Goal: Information Seeking & Learning: Learn about a topic

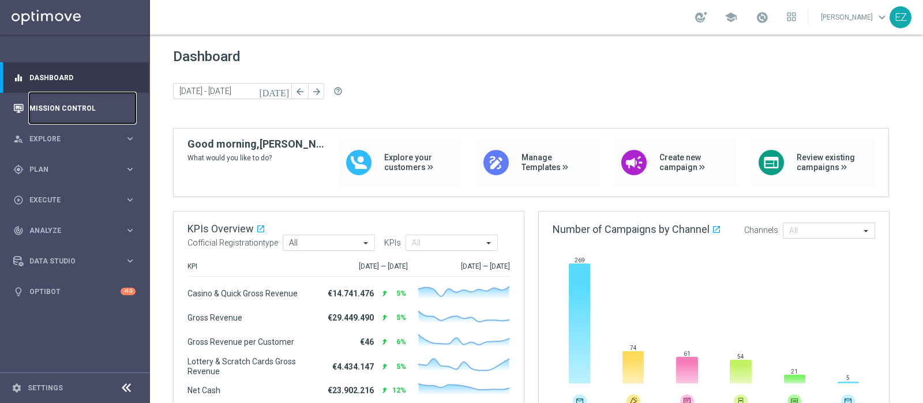
click at [58, 106] on link "Mission Control" at bounding box center [82, 108] width 106 height 31
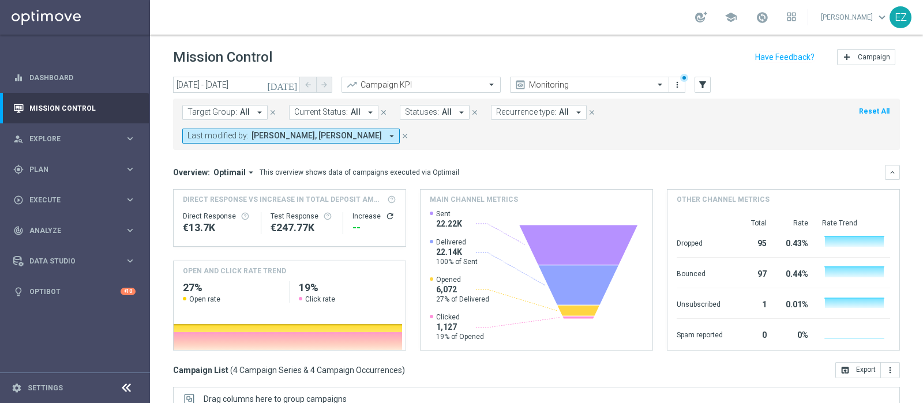
click at [295, 82] on icon "[DATE]" at bounding box center [282, 85] width 31 height 10
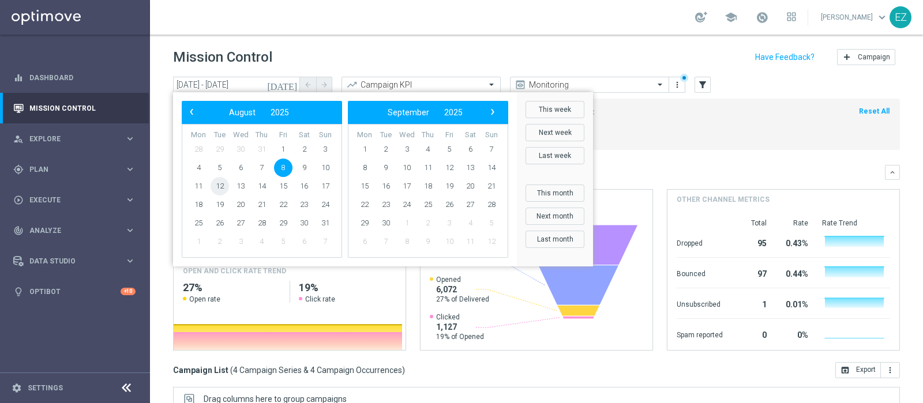
click at [223, 186] on span "12" at bounding box center [220, 186] width 18 height 18
type input "12 Aug 2025 - 12 Aug 2025"
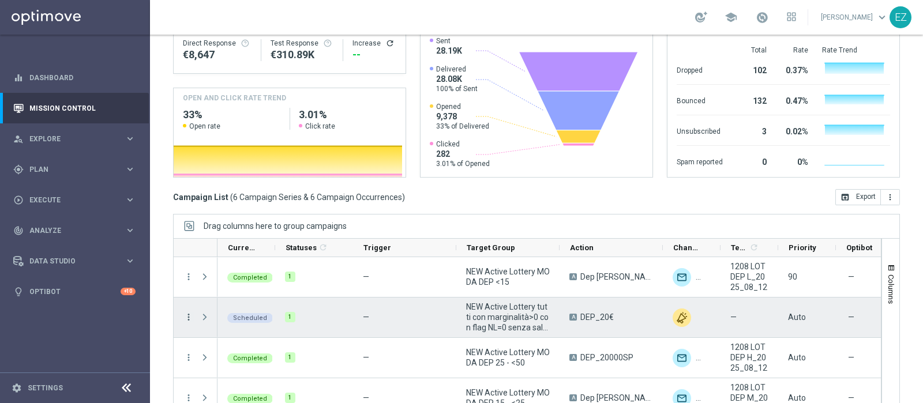
click at [187, 312] on icon "more_vert" at bounding box center [188, 317] width 10 height 10
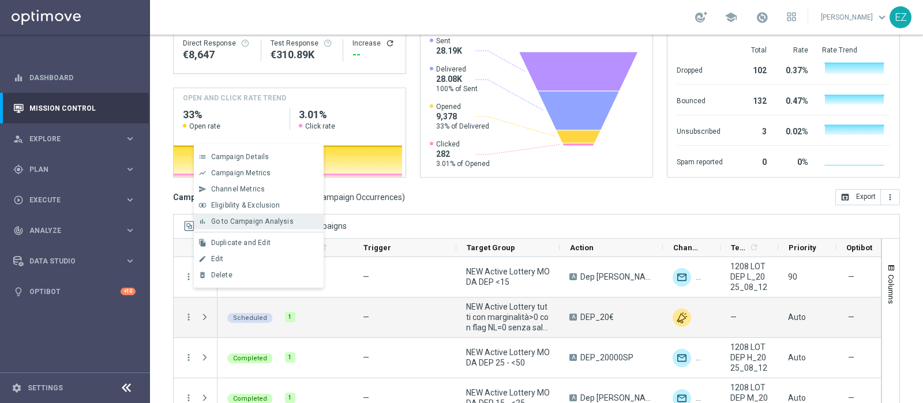
click at [275, 223] on span "Go to Campaign Analysis" at bounding box center [252, 221] width 82 height 8
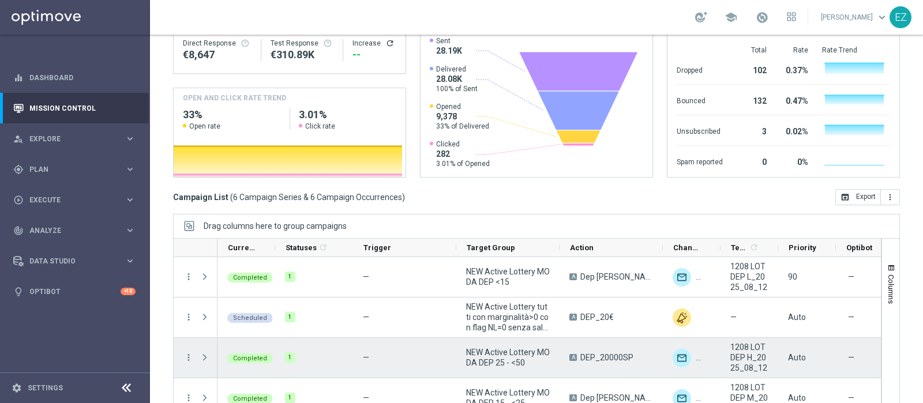
scroll to position [95, 0]
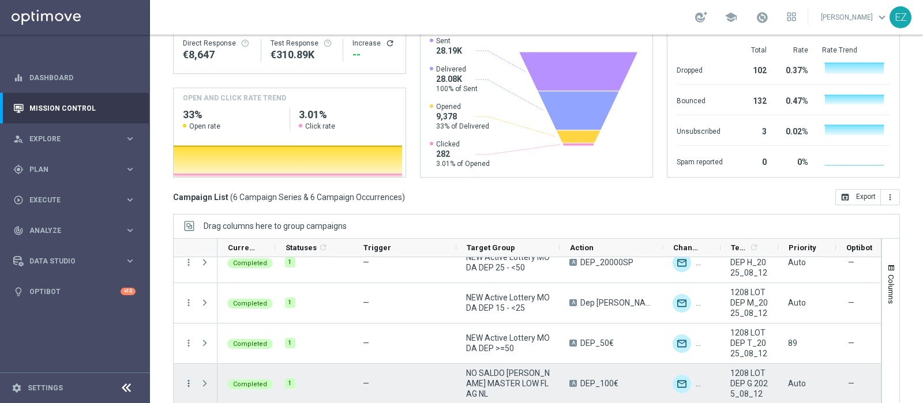
click at [187, 378] on icon "more_vert" at bounding box center [188, 383] width 10 height 10
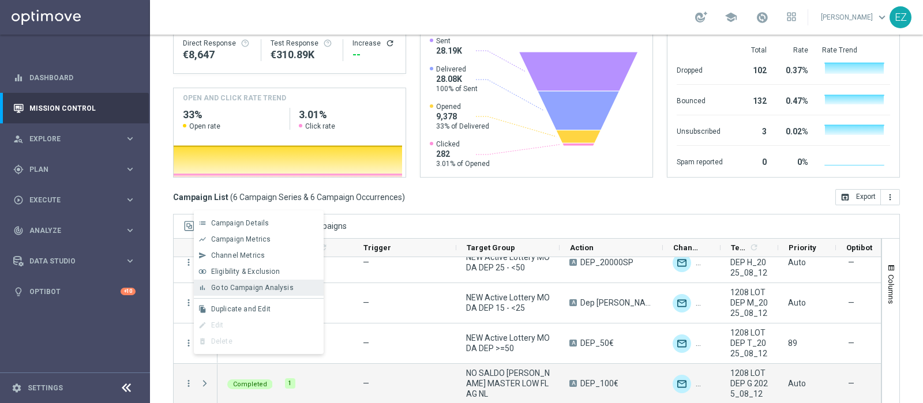
click at [236, 286] on span "Go to Campaign Analysis" at bounding box center [252, 288] width 82 height 8
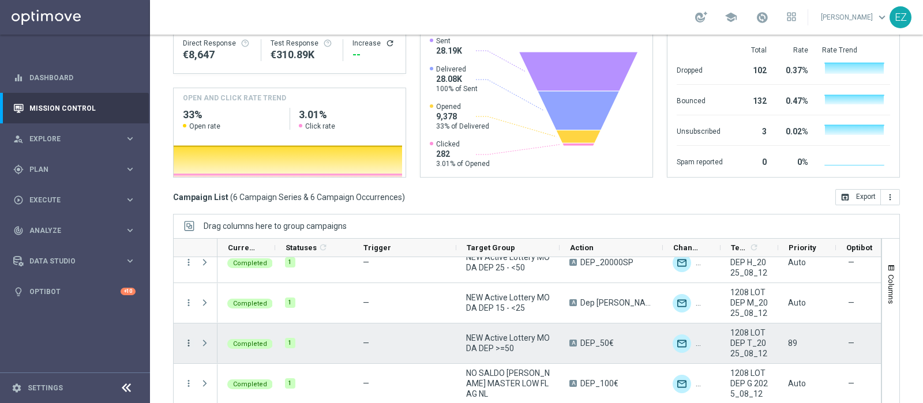
click at [191, 338] on icon "more_vert" at bounding box center [188, 343] width 10 height 10
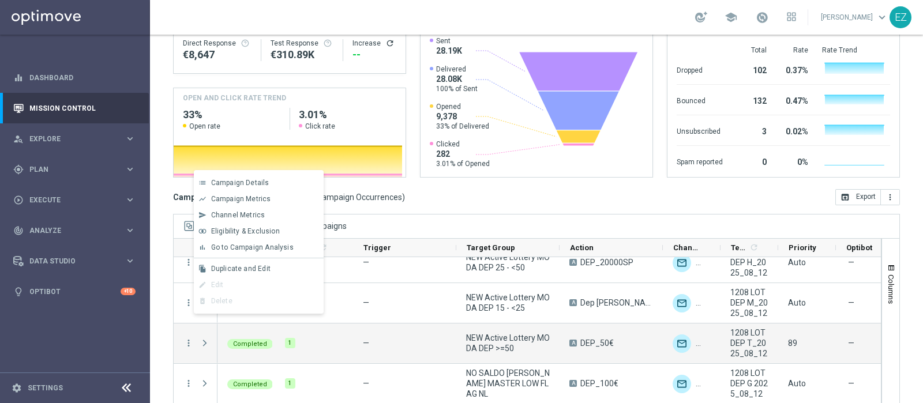
click at [242, 254] on div "bar_chart Go to Campaign Analysis" at bounding box center [259, 247] width 130 height 16
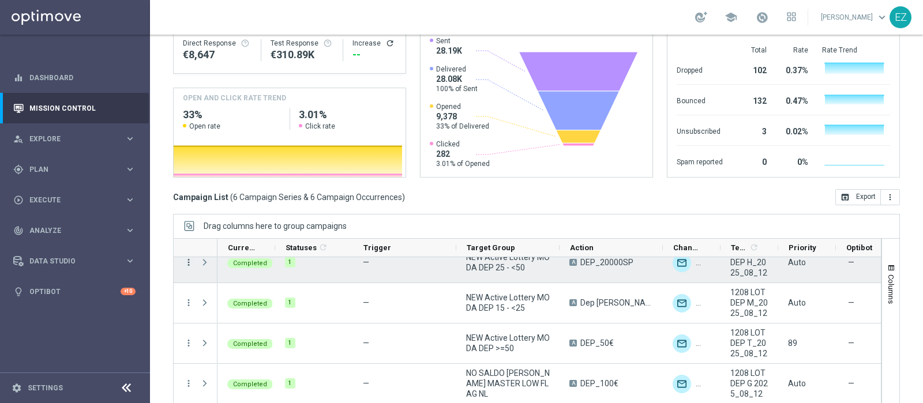
click at [188, 257] on icon "more_vert" at bounding box center [188, 262] width 10 height 10
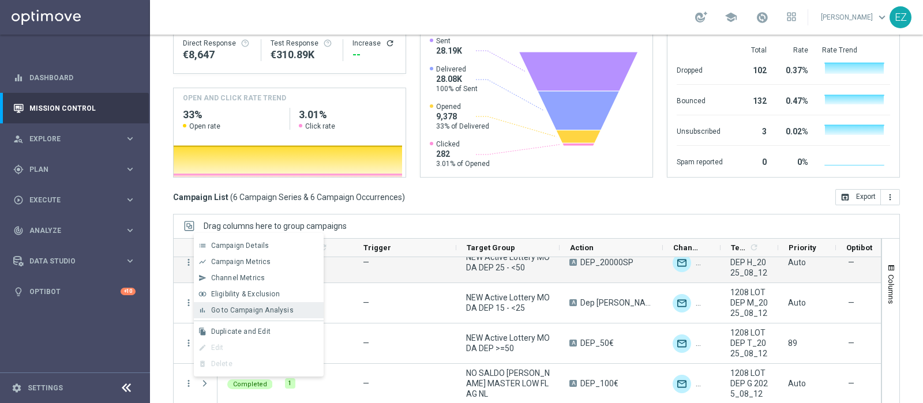
click at [242, 312] on span "Go to Campaign Analysis" at bounding box center [252, 310] width 82 height 8
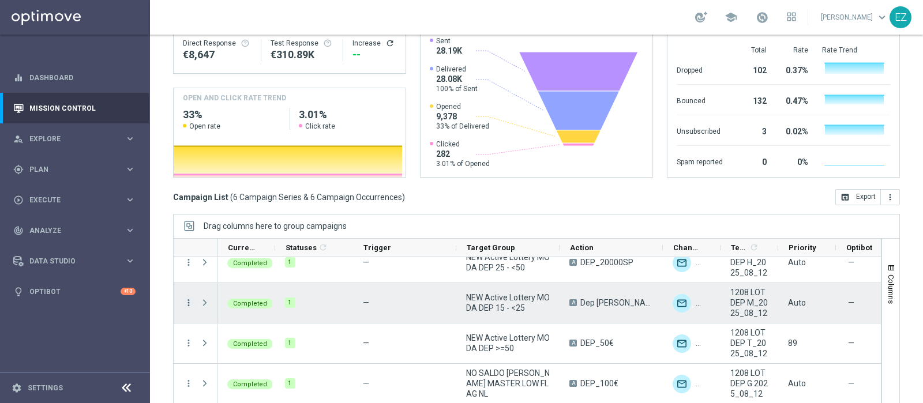
click at [187, 298] on icon "more_vert" at bounding box center [188, 303] width 10 height 10
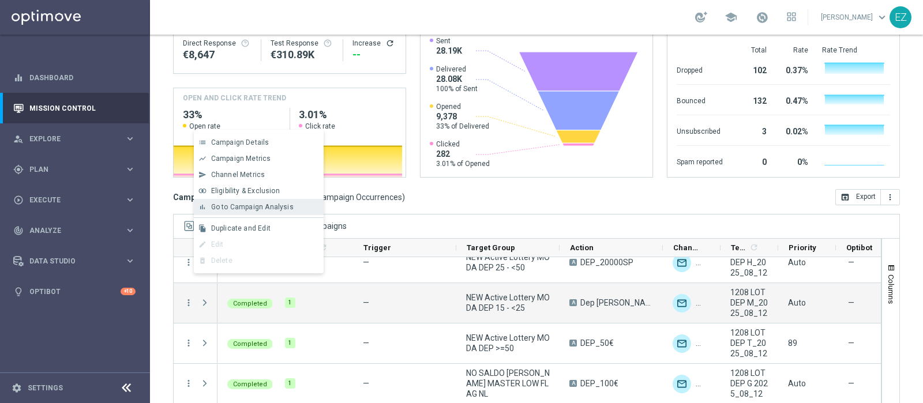
click at [245, 212] on div "bar_chart Go to Campaign Analysis" at bounding box center [259, 207] width 130 height 16
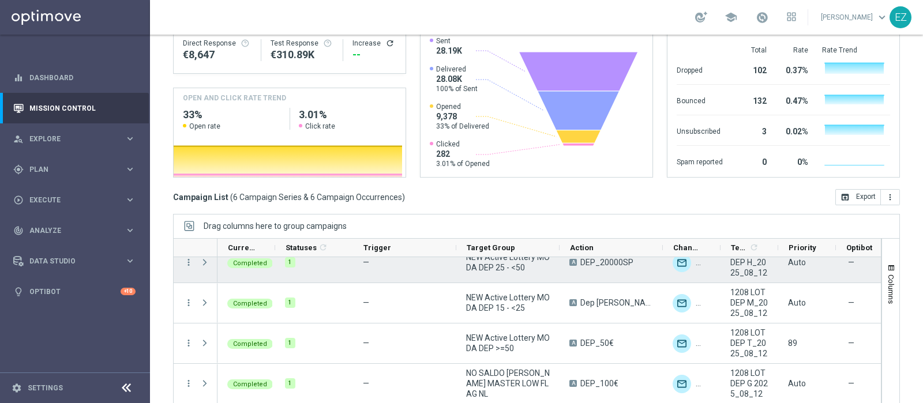
scroll to position [0, 0]
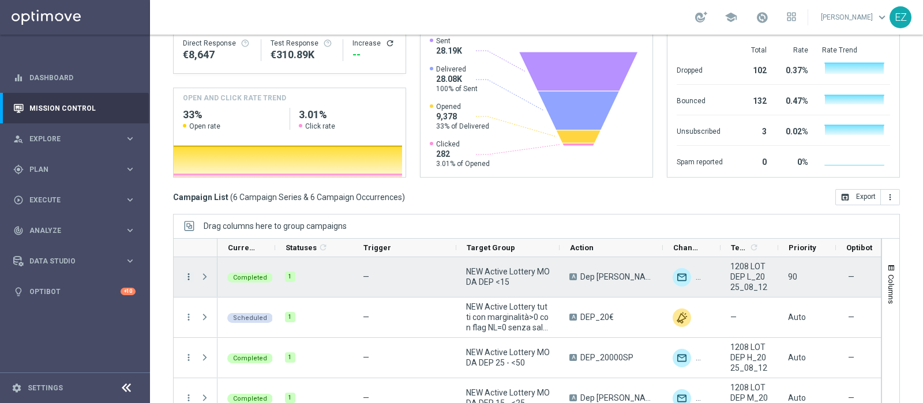
click at [190, 272] on icon "more_vert" at bounding box center [188, 277] width 10 height 10
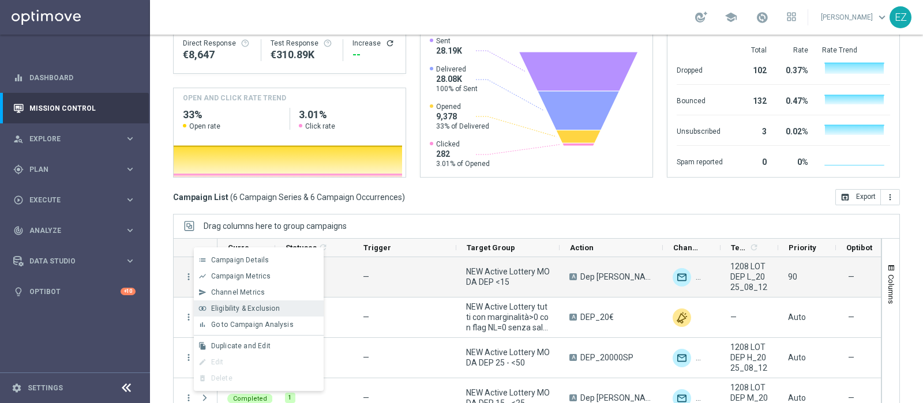
click at [254, 316] on div "list Campaign Details show_chart Campaign Metrics send Channel Metrics" at bounding box center [259, 319] width 130 height 144
click at [253, 324] on span "Go to Campaign Analysis" at bounding box center [252, 325] width 82 height 8
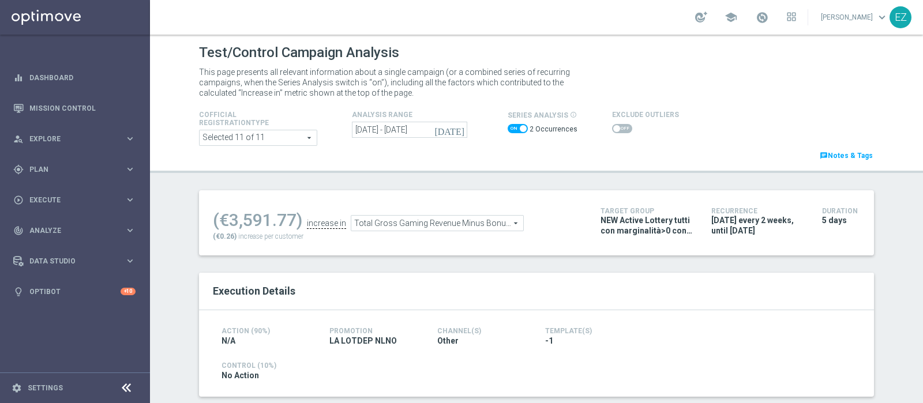
click at [512, 125] on span at bounding box center [518, 128] width 20 height 9
click at [512, 125] on input "checkbox" at bounding box center [518, 128] width 20 height 9
checkbox input "false"
click at [613, 131] on span at bounding box center [621, 128] width 20 height 9
click at [613, 131] on input "checkbox" at bounding box center [621, 128] width 20 height 9
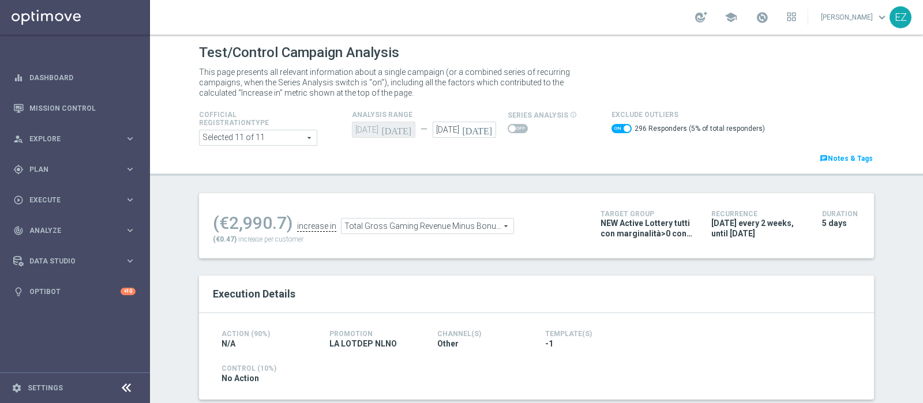
click at [429, 220] on span "Total Gross Gaming Revenue Minus Bonus Wagared" at bounding box center [427, 226] width 172 height 15
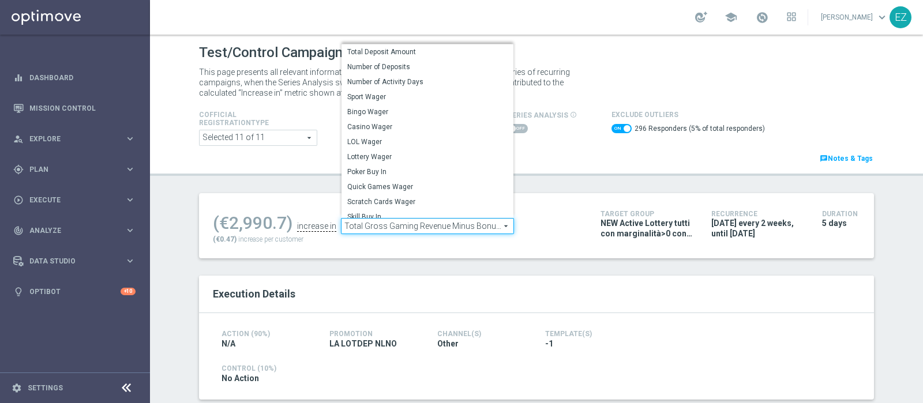
drag, startPoint x: 378, startPoint y: 57, endPoint x: 365, endPoint y: 67, distance: 16.8
click at [378, 56] on label "Total Deposit Amount" at bounding box center [427, 51] width 172 height 15
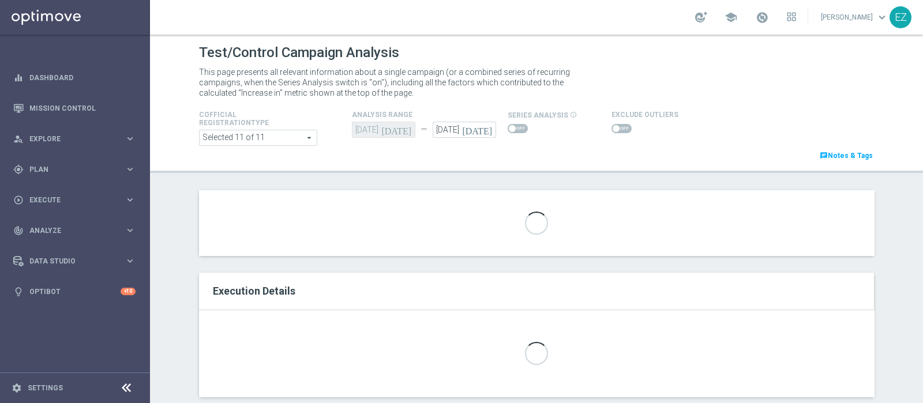
checkbox input "false"
type input "Total Deposit Amount"
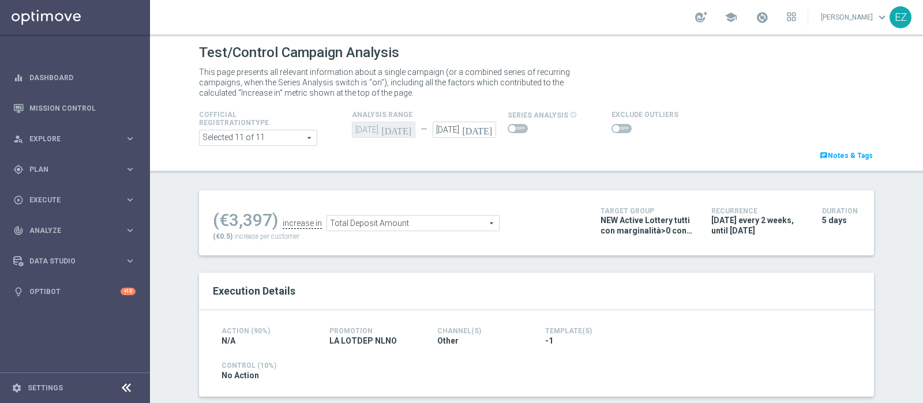
click at [611, 122] on div at bounding box center [644, 129] width 67 height 14
click at [611, 133] on switch at bounding box center [621, 129] width 20 height 10
click at [614, 128] on span at bounding box center [621, 128] width 20 height 9
click at [614, 128] on input "checkbox" at bounding box center [621, 128] width 20 height 9
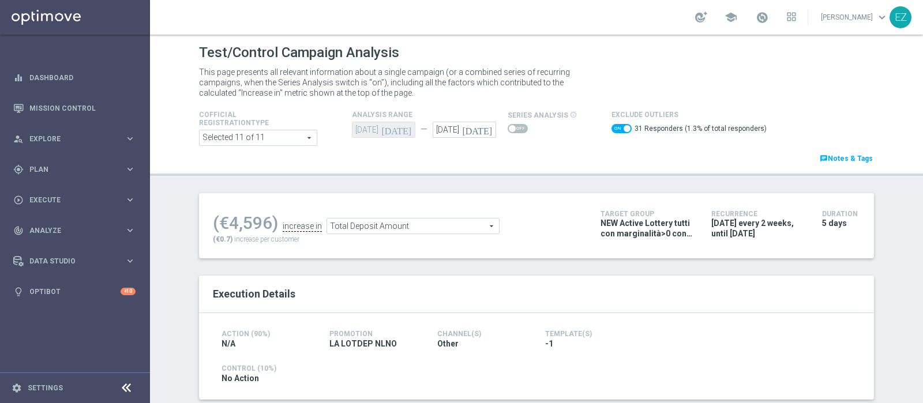
click at [423, 221] on span "Total Deposit Amount" at bounding box center [413, 226] width 172 height 15
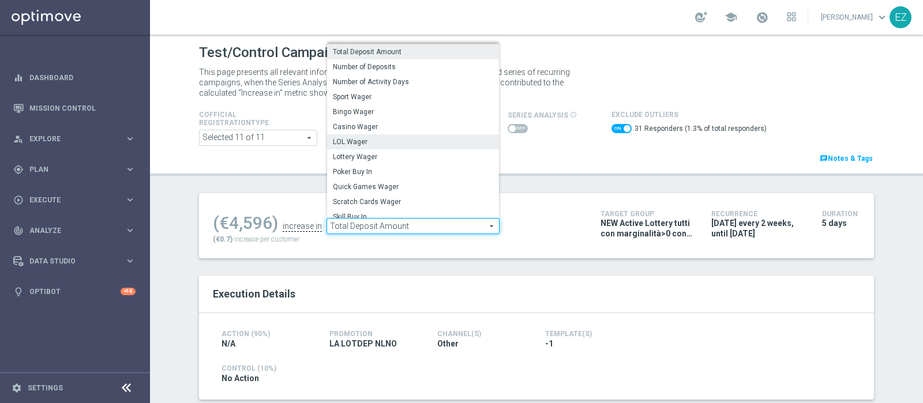
click at [385, 141] on span "LOL Wager" at bounding box center [413, 141] width 160 height 9
checkbox input "false"
type input "LOL Wager"
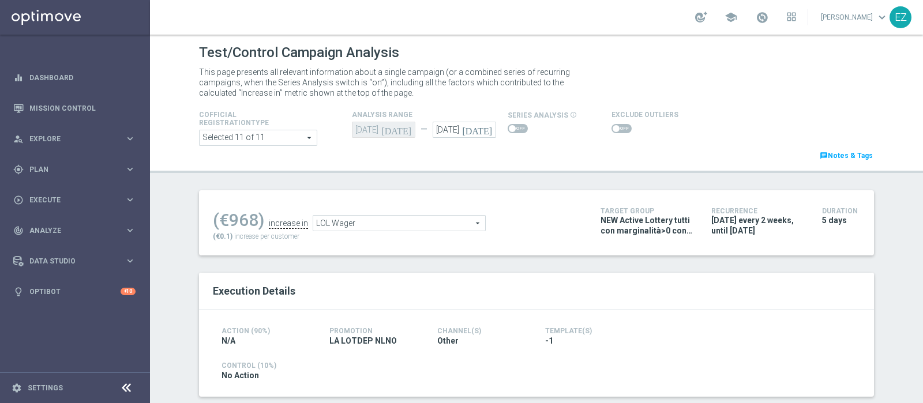
click at [611, 130] on span at bounding box center [621, 128] width 20 height 9
click at [611, 130] on input "checkbox" at bounding box center [621, 128] width 20 height 9
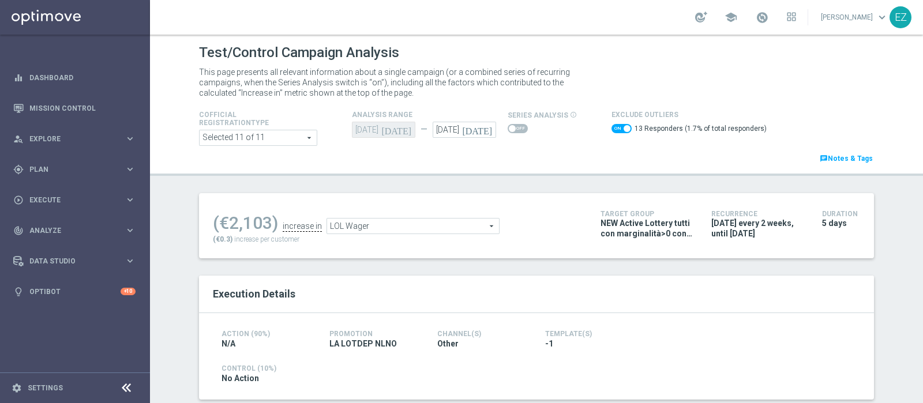
click at [440, 228] on span "LOL Wager" at bounding box center [413, 226] width 172 height 15
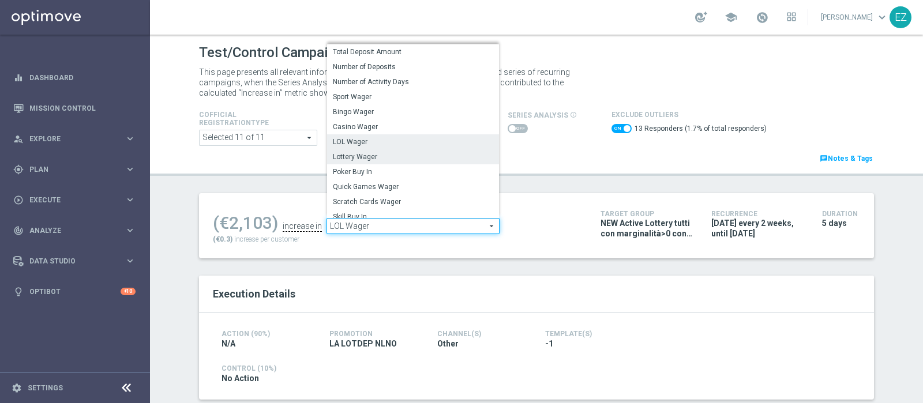
click at [395, 161] on label "Lottery Wager" at bounding box center [413, 156] width 172 height 15
checkbox input "false"
type input "Lottery Wager"
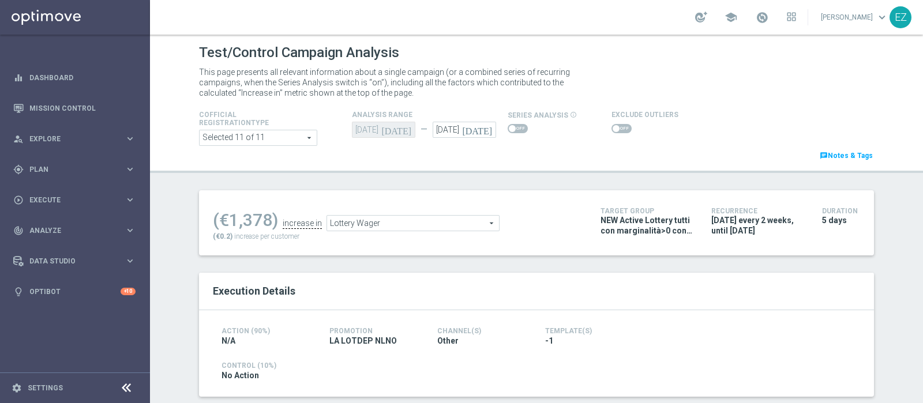
click at [611, 115] on h4 "Exclude Outliers" at bounding box center [644, 115] width 67 height 8
click at [611, 130] on span at bounding box center [621, 128] width 20 height 9
click at [611, 130] on input "checkbox" at bounding box center [621, 128] width 20 height 9
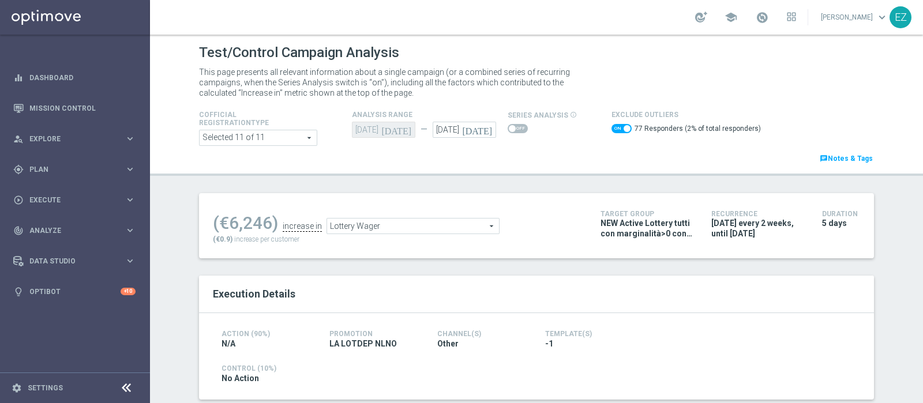
click at [469, 227] on span "Lottery Wager" at bounding box center [413, 226] width 172 height 15
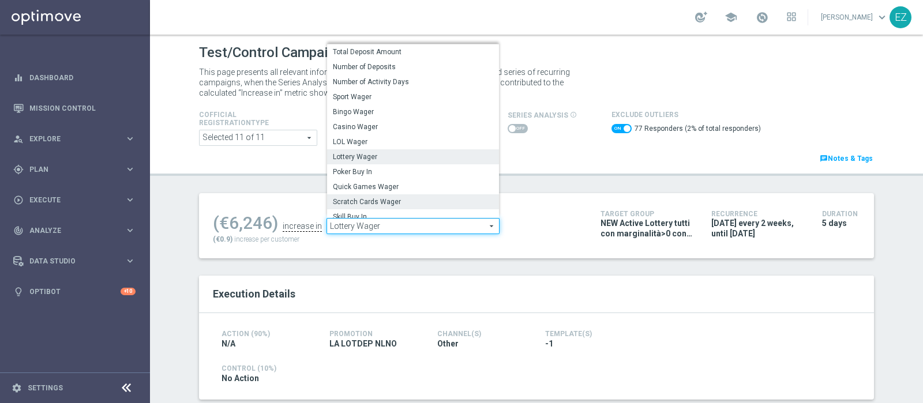
click at [369, 205] on span "Scratch Cards Wager" at bounding box center [413, 201] width 160 height 9
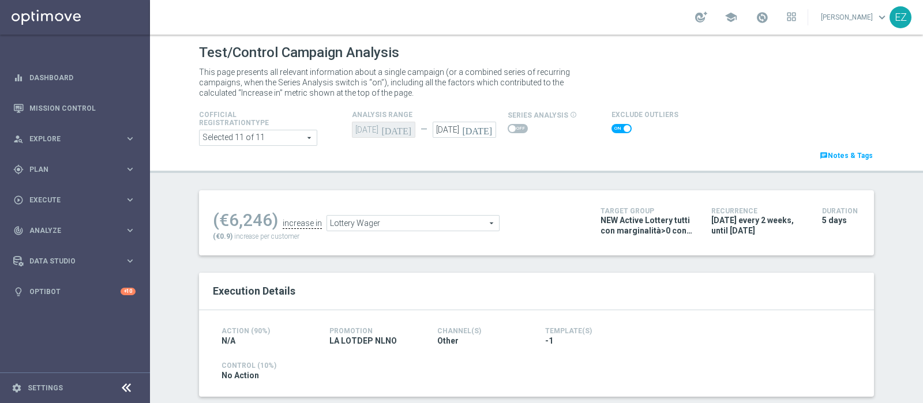
checkbox input "false"
type input "Scratch Cards Wager"
click at [615, 128] on span at bounding box center [621, 128] width 20 height 9
click at [615, 128] on input "checkbox" at bounding box center [621, 128] width 20 height 9
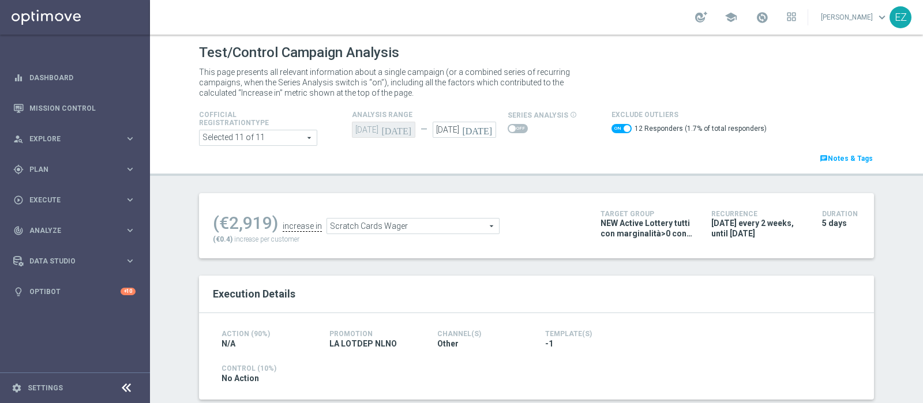
click at [624, 130] on span at bounding box center [627, 128] width 7 height 7
click at [615, 130] on input "checkbox" at bounding box center [621, 128] width 20 height 9
checkbox input "false"
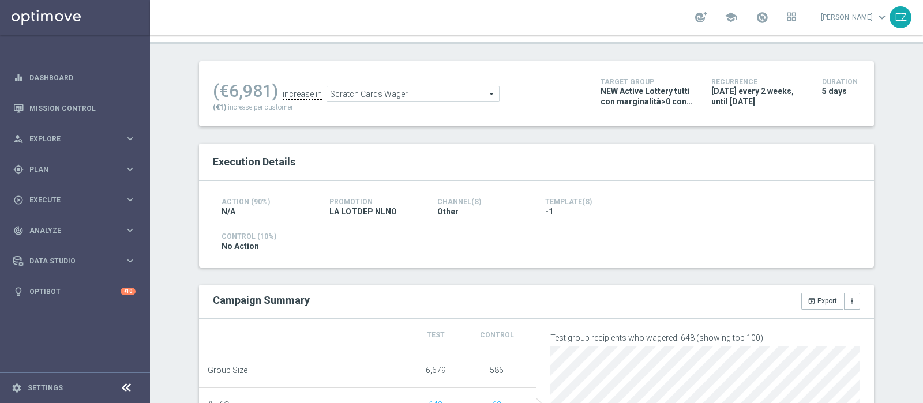
scroll to position [345, 0]
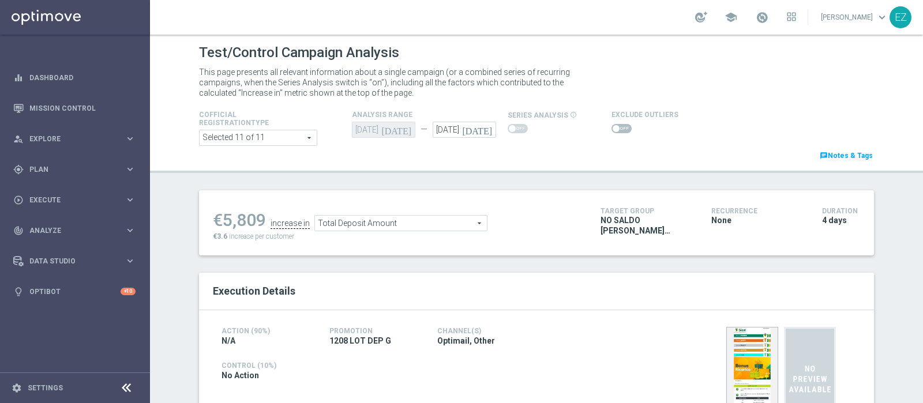
click at [611, 124] on span at bounding box center [621, 128] width 20 height 9
click at [611, 124] on input "checkbox" at bounding box center [621, 128] width 20 height 9
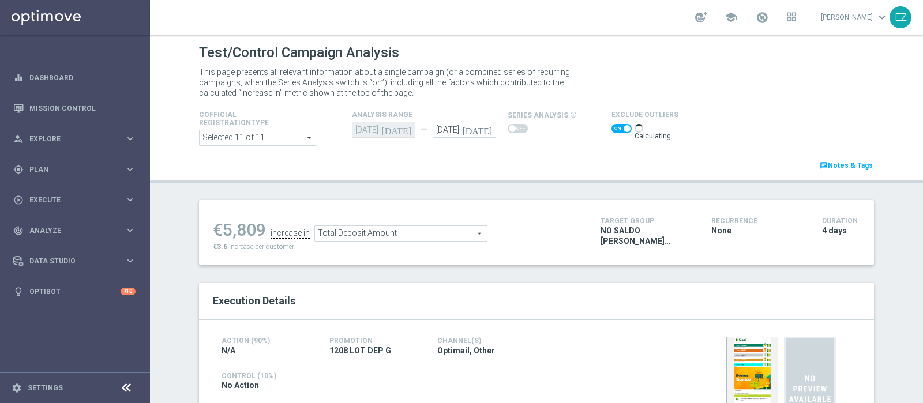
scroll to position [48, 0]
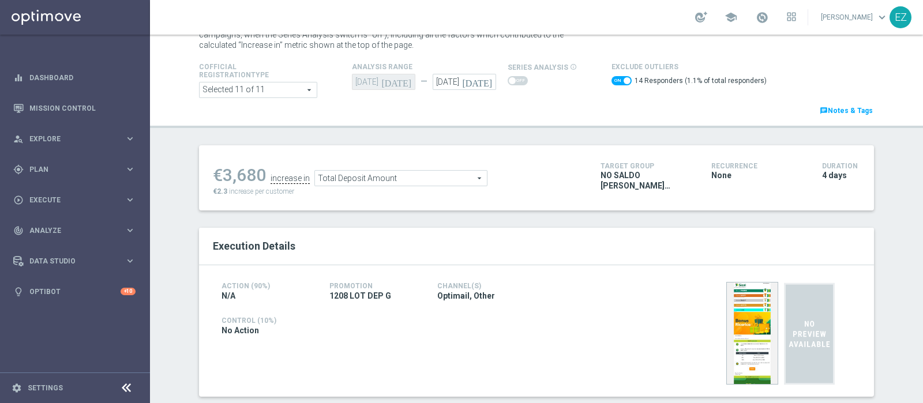
click at [356, 179] on span "Total Deposit Amount" at bounding box center [401, 178] width 172 height 15
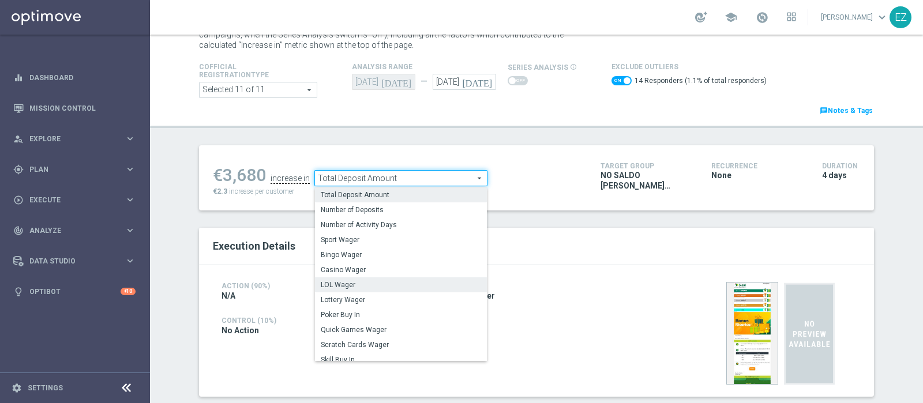
click at [343, 285] on span "LOL Wager" at bounding box center [401, 284] width 160 height 9
checkbox input "false"
type input "LOL Wager"
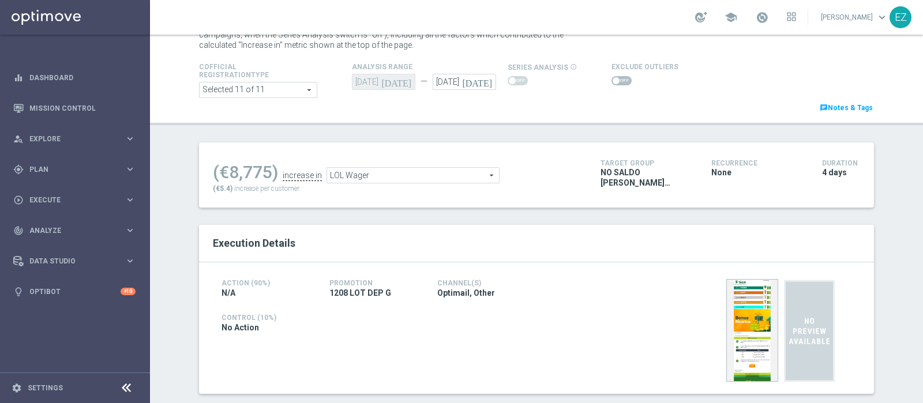
click at [614, 79] on span at bounding box center [621, 80] width 20 height 9
click at [614, 79] on input "checkbox" at bounding box center [621, 80] width 20 height 9
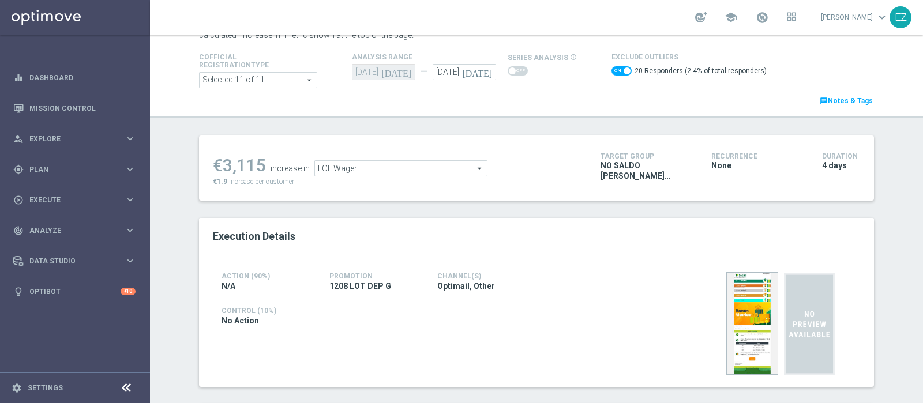
scroll to position [48, 0]
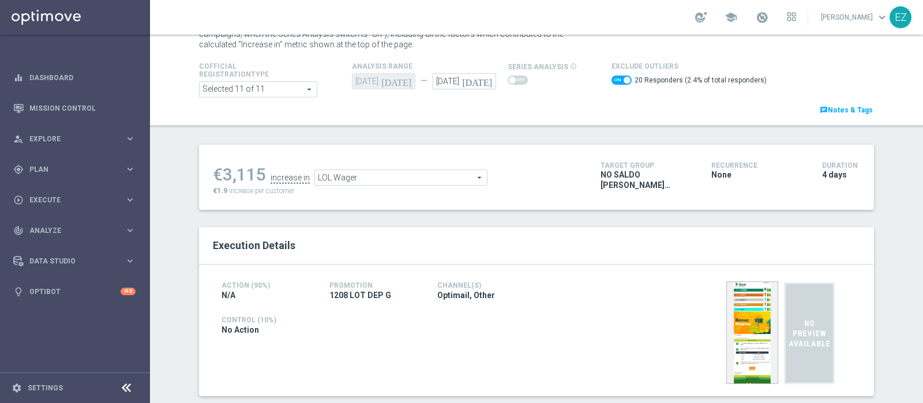
click at [379, 170] on span "LOL Wager" at bounding box center [401, 177] width 172 height 15
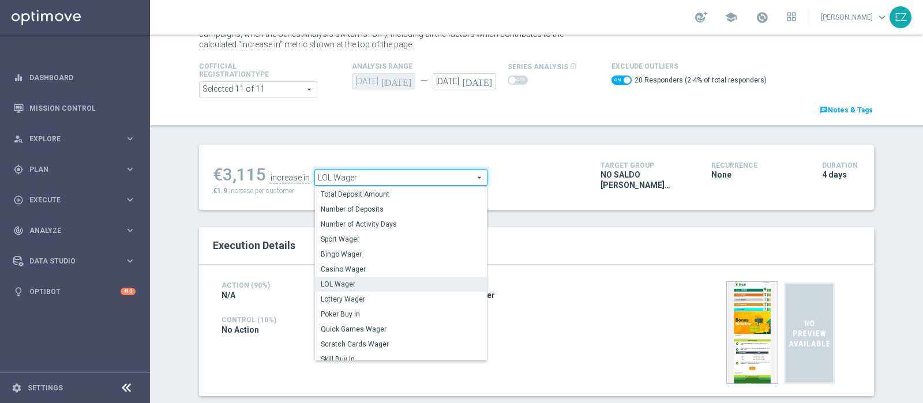
drag, startPoint x: 378, startPoint y: 299, endPoint x: 609, endPoint y: 78, distance: 319.4
click at [378, 298] on span "Lottery Wager" at bounding box center [401, 299] width 160 height 9
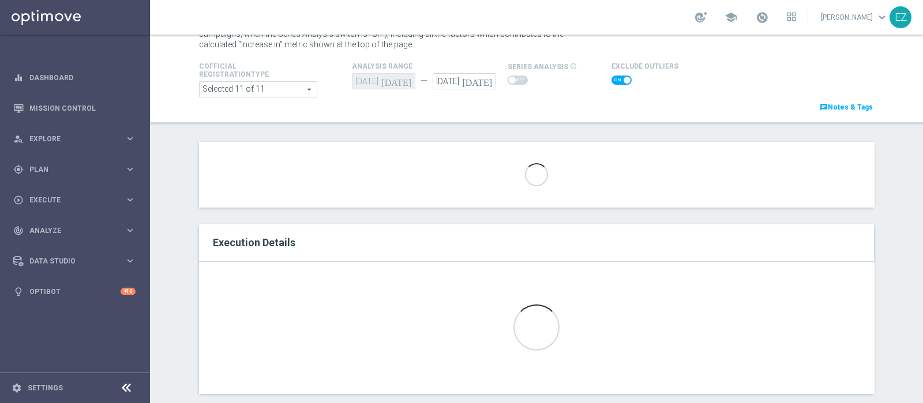
checkbox input "false"
type input "Lottery Wager"
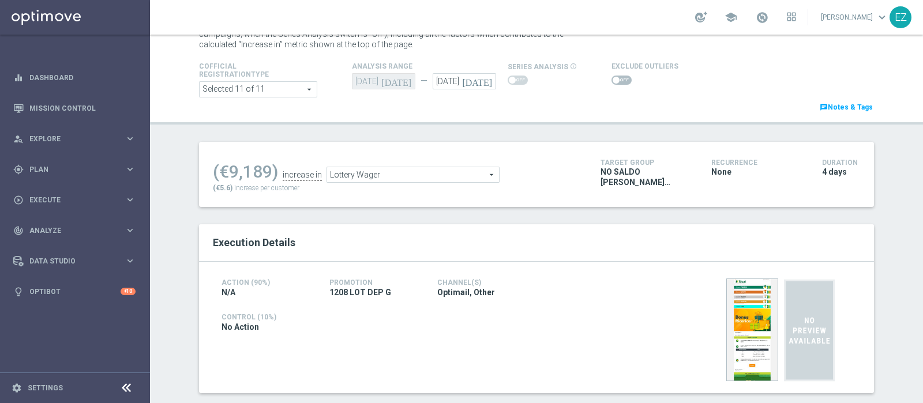
drag, startPoint x: 606, startPoint y: 81, endPoint x: 515, endPoint y: 189, distance: 140.8
click at [611, 83] on label at bounding box center [621, 80] width 20 height 9
click at [613, 78] on span at bounding box center [616, 80] width 7 height 7
click at [611, 78] on input "checkbox" at bounding box center [621, 80] width 20 height 9
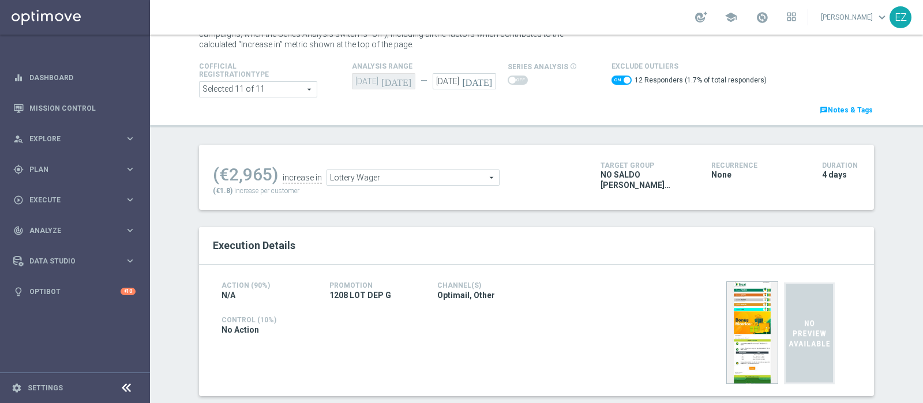
click at [470, 174] on span "Lottery Wager" at bounding box center [413, 177] width 172 height 15
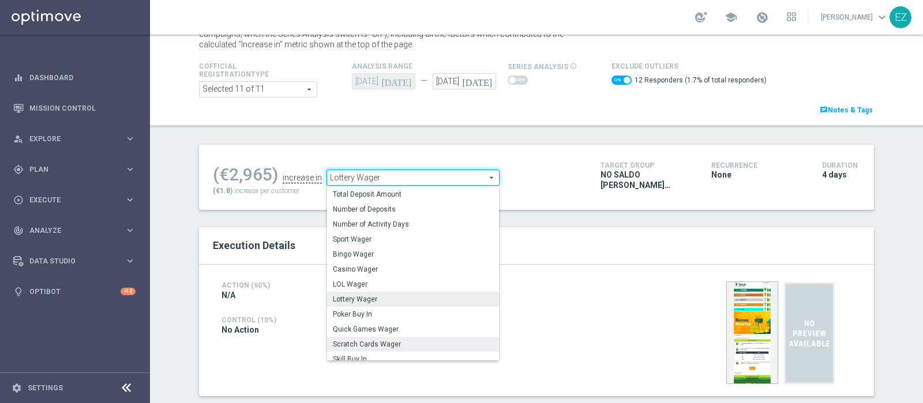
click at [390, 339] on label "Scratch Cards Wager" at bounding box center [413, 344] width 172 height 15
checkbox input "false"
type input "Scratch Cards Wager"
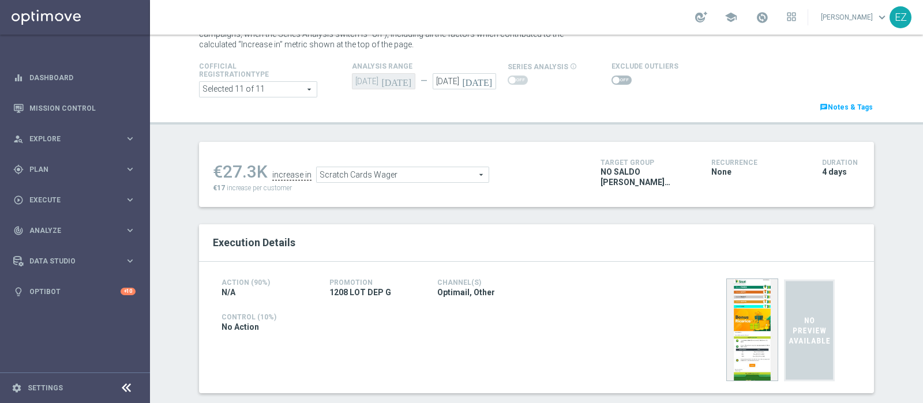
click at [611, 79] on span at bounding box center [621, 80] width 20 height 9
click at [611, 79] on input "checkbox" at bounding box center [621, 80] width 20 height 9
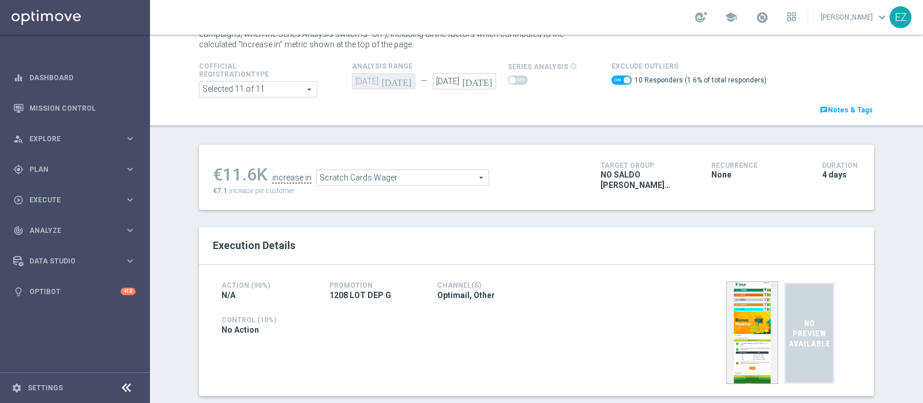
click at [434, 189] on div "€11.6K increase in Scratch Cards Wager Scratch Cards Wager arrow_drop_down sear…" at bounding box center [398, 177] width 370 height 37
click at [434, 170] on span "Scratch Cards Wager" at bounding box center [403, 177] width 172 height 15
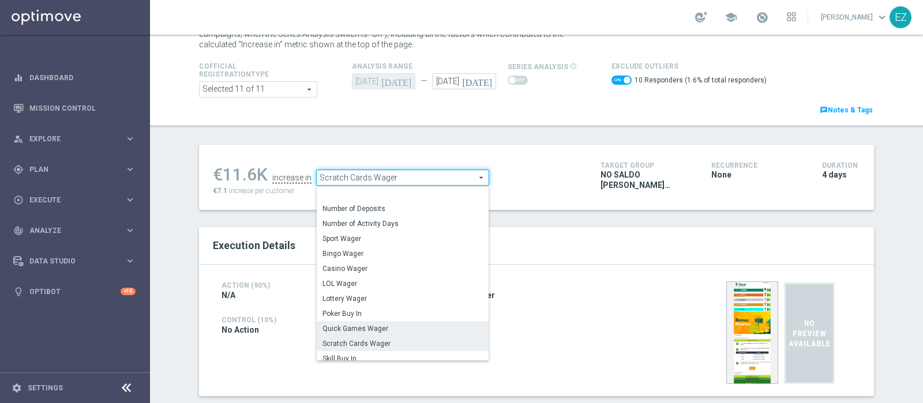
scroll to position [165, 0]
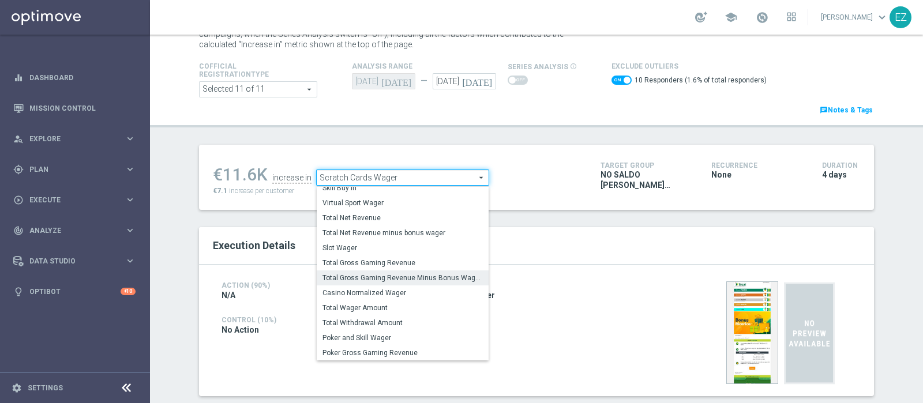
click at [381, 273] on span "Total Gross Gaming Revenue Minus Bonus Wagared" at bounding box center [402, 277] width 160 height 9
checkbox input "false"
type input "Total Gross Gaming Revenue Minus Bonus Wagared"
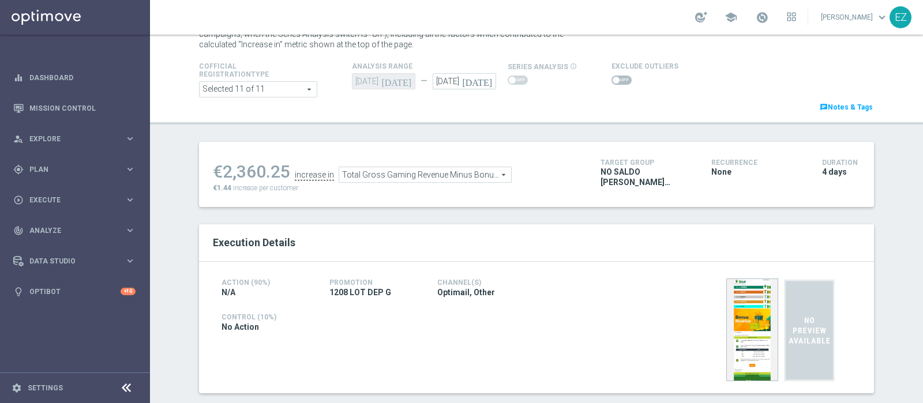
click at [613, 80] on span at bounding box center [616, 80] width 7 height 7
click at [611, 80] on input "checkbox" at bounding box center [621, 80] width 20 height 9
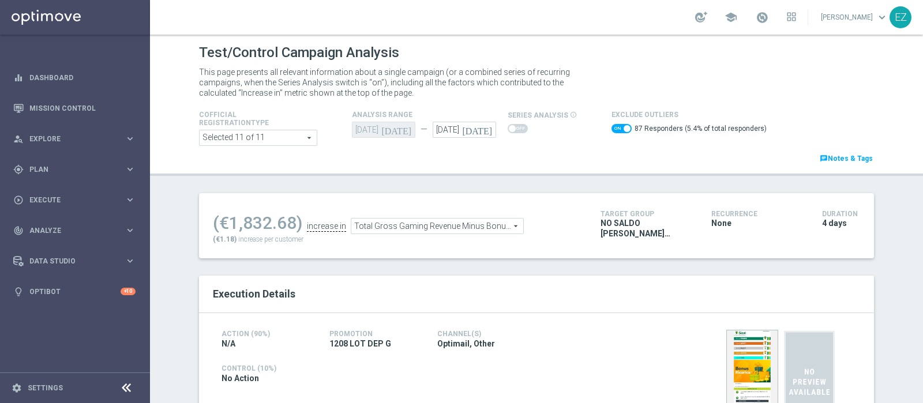
click at [426, 226] on span "Total Gross Gaming Revenue Minus Bonus Wagared" at bounding box center [437, 226] width 172 height 15
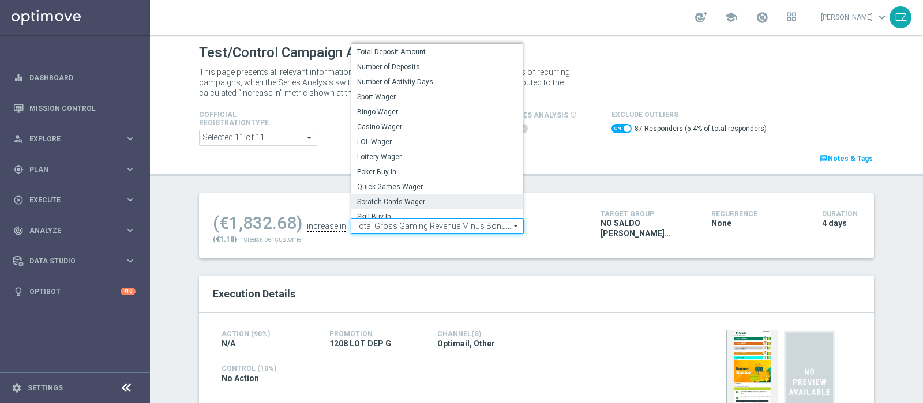
click at [386, 205] on span "Scratch Cards Wager" at bounding box center [437, 201] width 160 height 9
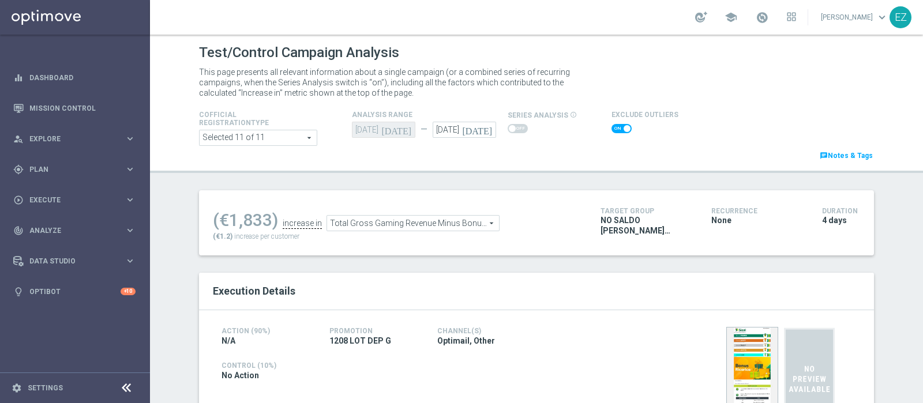
checkbox input "false"
type input "Scratch Cards Wager"
click at [613, 128] on span at bounding box center [616, 128] width 7 height 7
click at [611, 128] on input "checkbox" at bounding box center [621, 128] width 20 height 9
checkbox input "true"
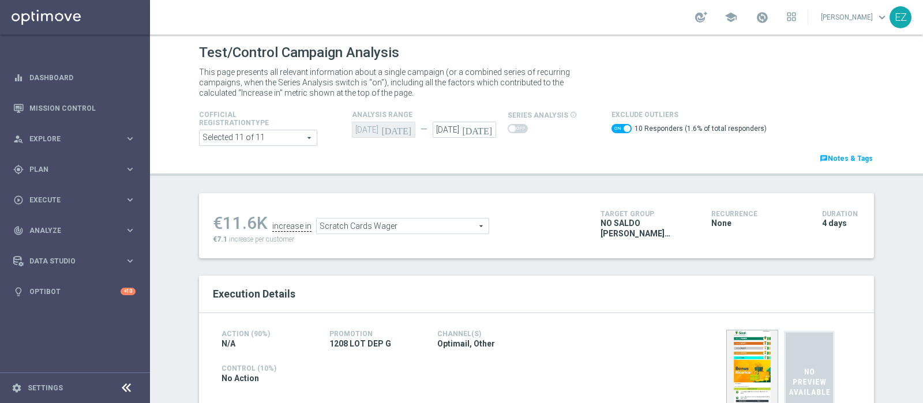
click at [439, 226] on span "Scratch Cards Wager" at bounding box center [403, 226] width 172 height 15
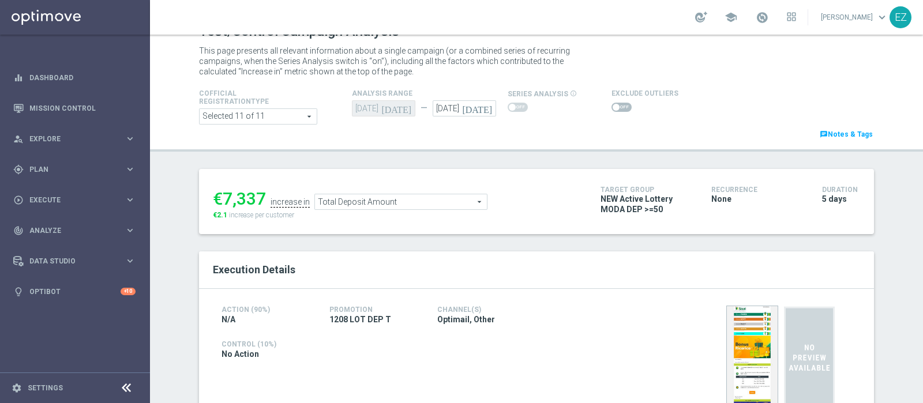
scroll to position [20, 0]
click at [613, 108] on span at bounding box center [616, 109] width 7 height 7
click at [611, 108] on input "checkbox" at bounding box center [621, 108] width 20 height 9
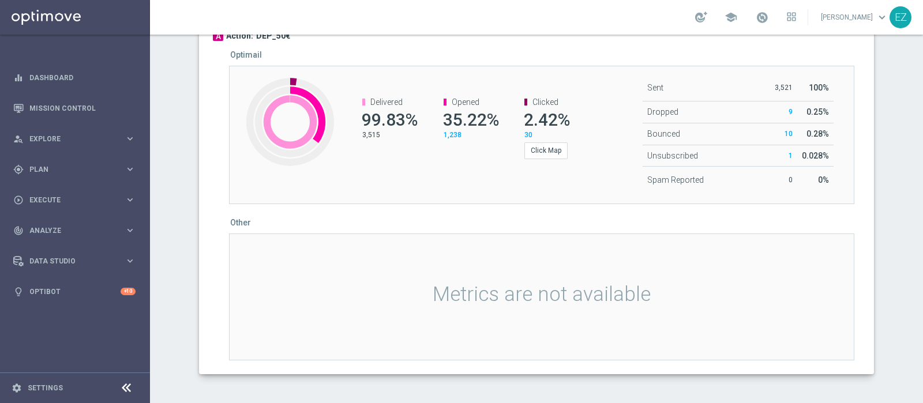
scroll to position [763, 0]
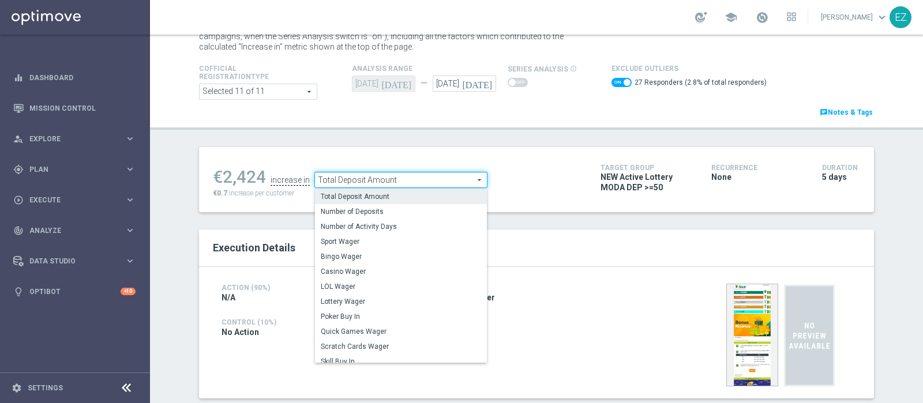
drag, startPoint x: 380, startPoint y: 290, endPoint x: 486, endPoint y: 207, distance: 134.0
click at [380, 288] on span "LOL Wager" at bounding box center [401, 286] width 160 height 9
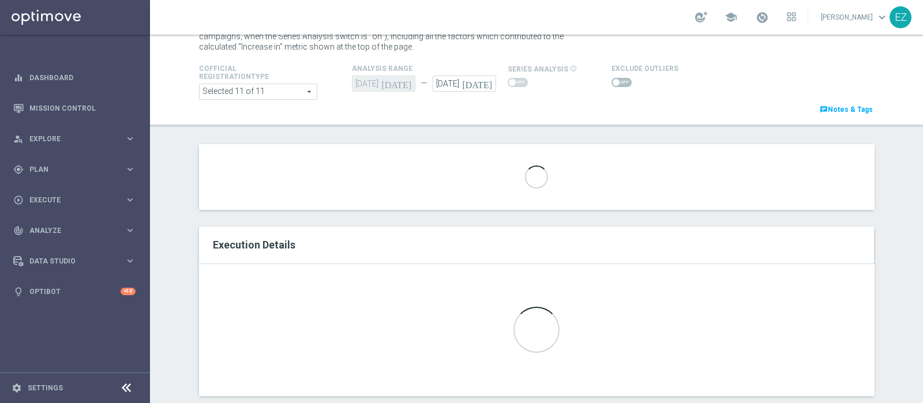
checkbox input "false"
type input "LOL Wager"
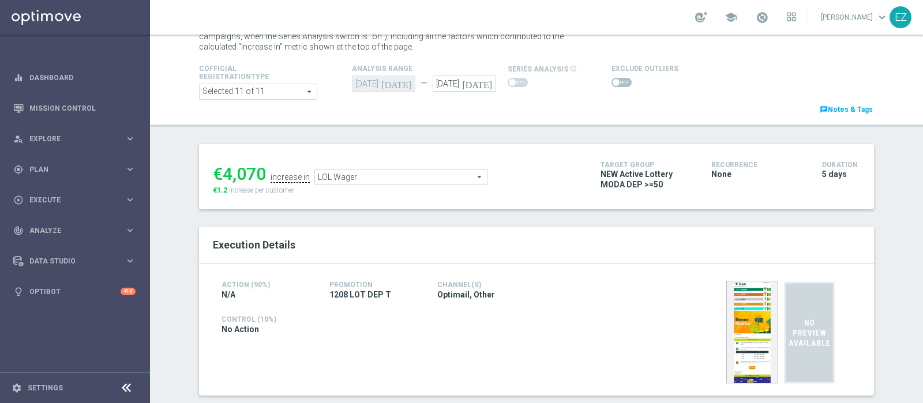
click at [613, 81] on span at bounding box center [616, 82] width 7 height 7
click at [611, 81] on input "checkbox" at bounding box center [621, 82] width 20 height 9
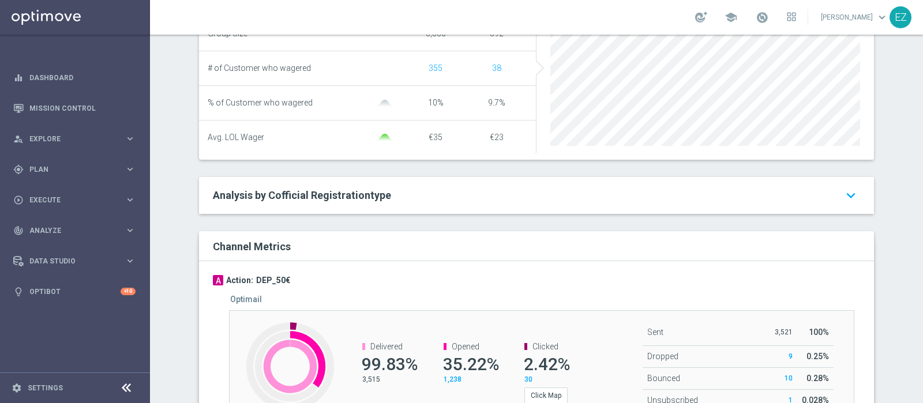
scroll to position [46, 0]
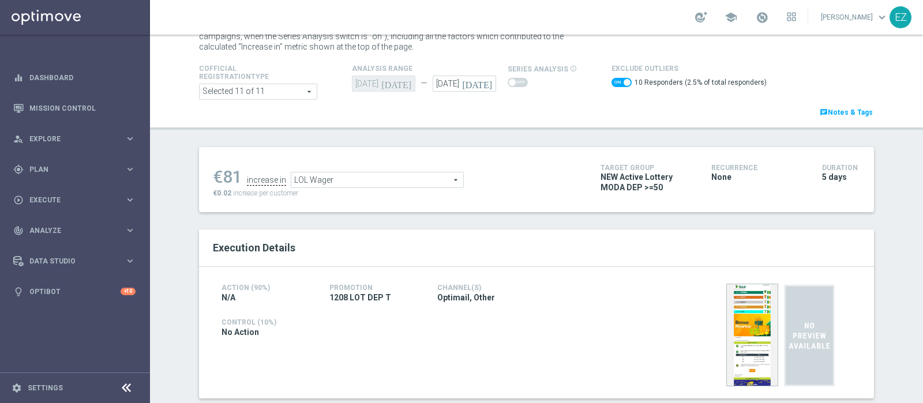
click at [453, 179] on span "LOL Wager" at bounding box center [377, 179] width 172 height 15
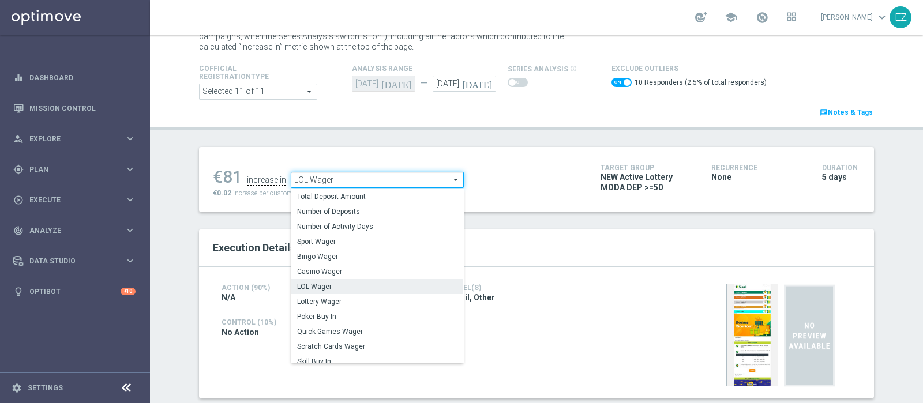
click at [343, 177] on span "LOL Wager" at bounding box center [377, 179] width 172 height 15
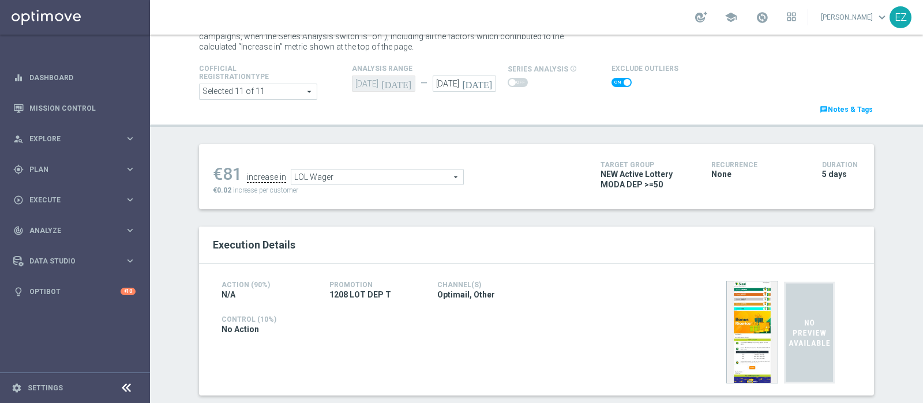
checkbox input "false"
click at [363, 170] on span "LOL Wager" at bounding box center [377, 177] width 172 height 15
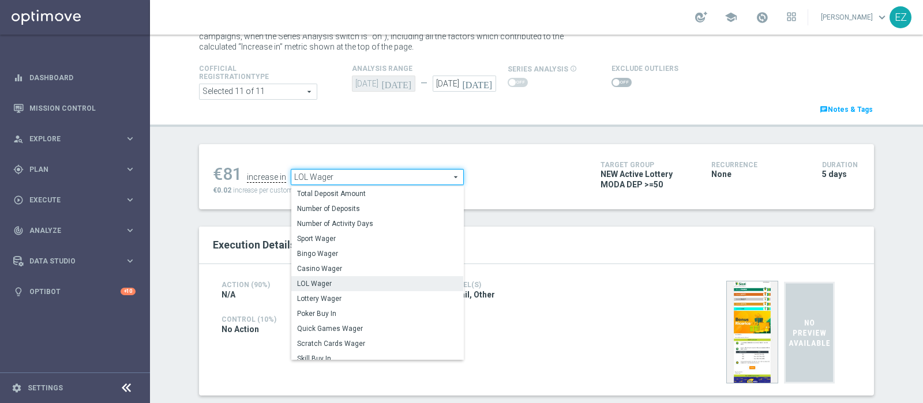
drag, startPoint x: 339, startPoint y: 295, endPoint x: 350, endPoint y: 301, distance: 12.4
click at [339, 295] on span "Lottery Wager" at bounding box center [377, 298] width 160 height 9
type input "Lottery Wager"
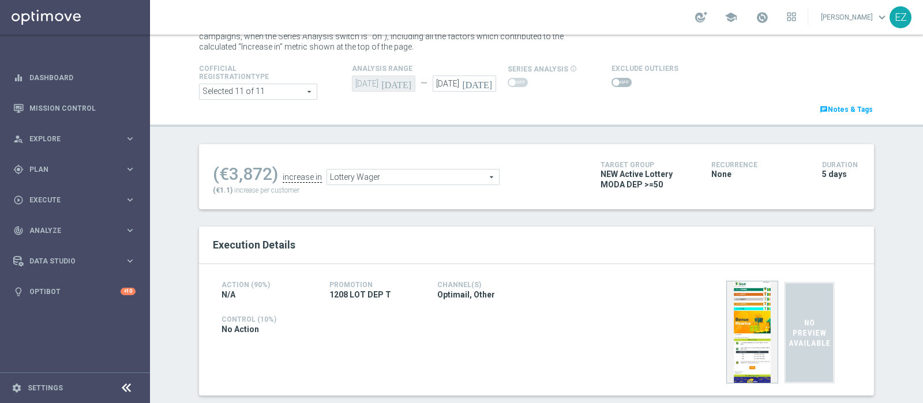
click at [611, 76] on div at bounding box center [644, 83] width 67 height 14
click at [613, 82] on span at bounding box center [616, 82] width 7 height 7
click at [611, 82] on input "checkbox" at bounding box center [621, 82] width 20 height 9
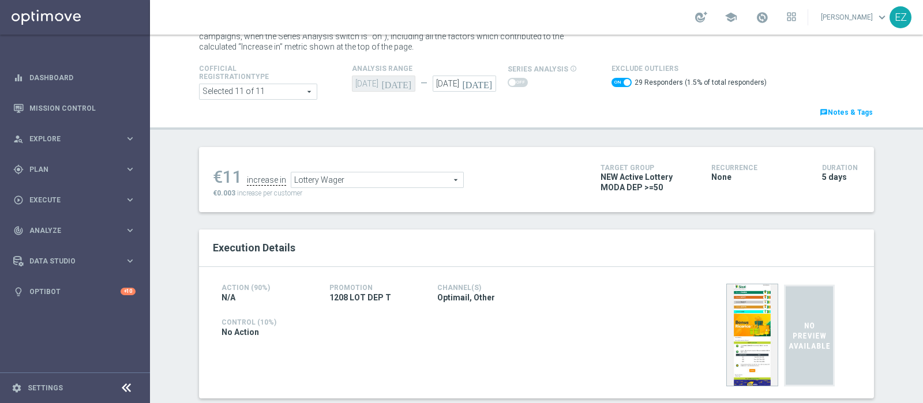
click at [440, 177] on span "Lottery Wager" at bounding box center [377, 179] width 172 height 15
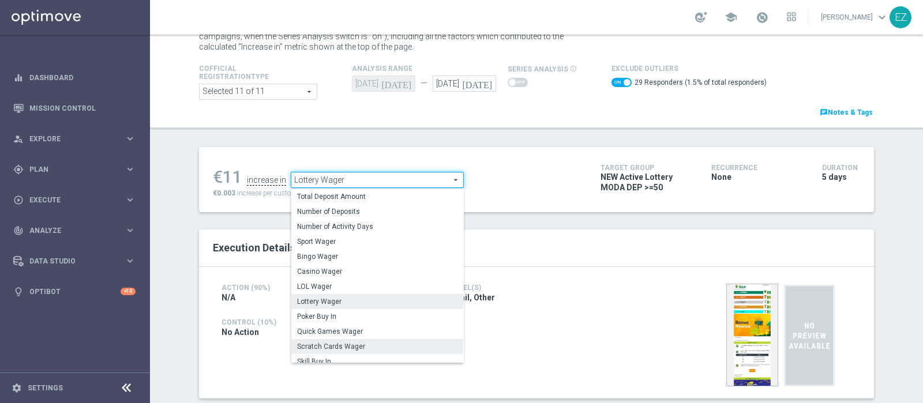
click at [337, 344] on span "Scratch Cards Wager" at bounding box center [377, 346] width 160 height 9
checkbox input "false"
type input "Scratch Cards Wager"
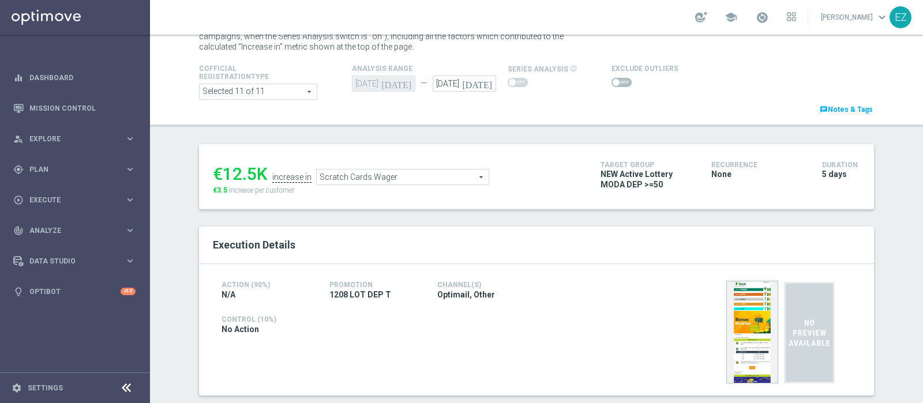
click at [611, 78] on span at bounding box center [621, 82] width 20 height 9
click at [611, 78] on input "checkbox" at bounding box center [621, 82] width 20 height 9
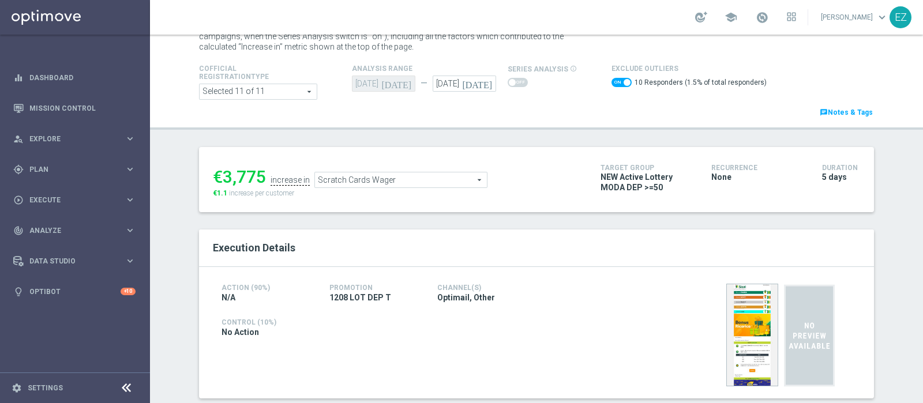
click at [424, 181] on span "Scratch Cards Wager" at bounding box center [401, 179] width 172 height 15
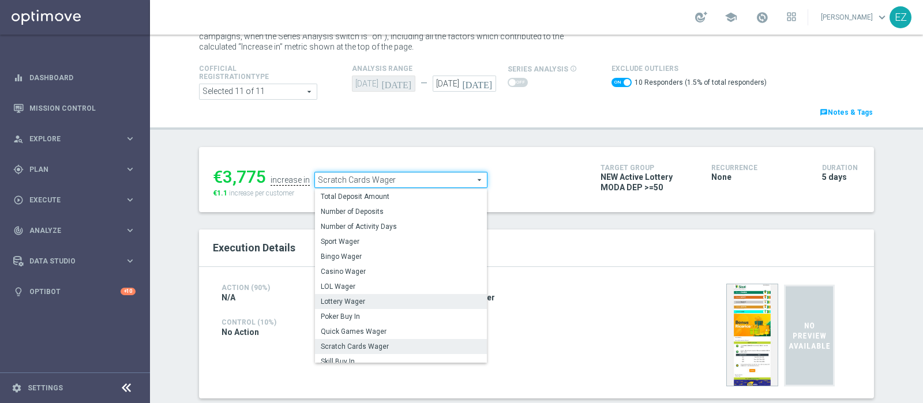
click at [367, 306] on label "Lottery Wager" at bounding box center [401, 301] width 172 height 15
checkbox input "false"
type input "Lottery Wager"
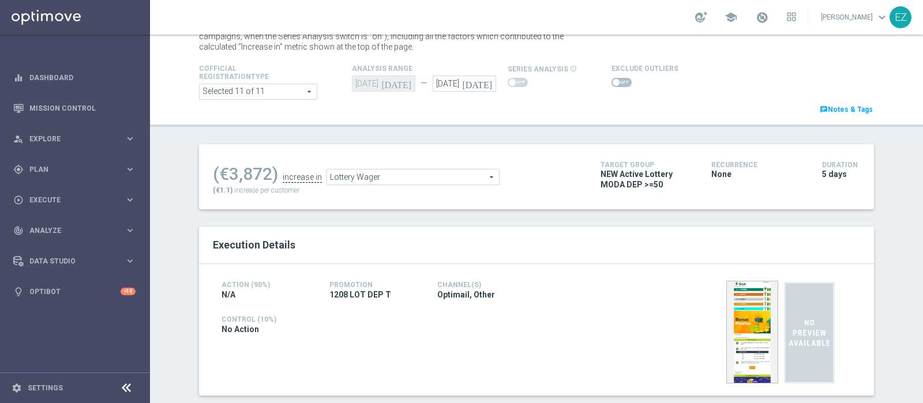
click at [616, 81] on span at bounding box center [621, 82] width 20 height 9
click at [616, 81] on input "checkbox" at bounding box center [621, 82] width 20 height 9
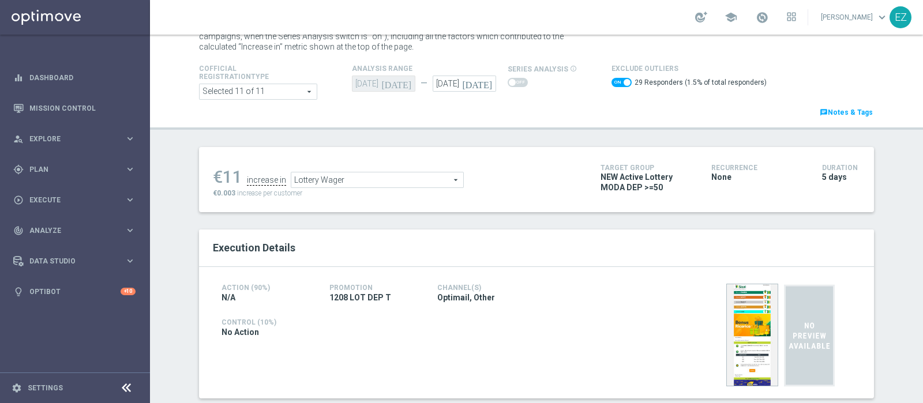
click at [378, 176] on span "Lottery Wager" at bounding box center [377, 179] width 172 height 15
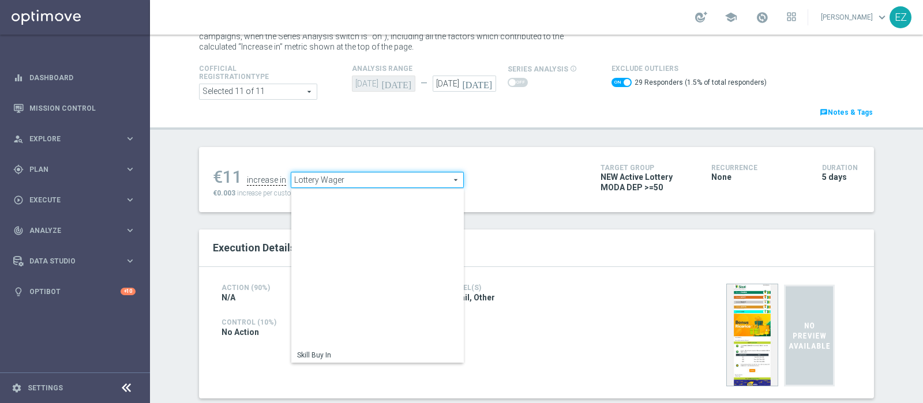
scroll to position [160, 0]
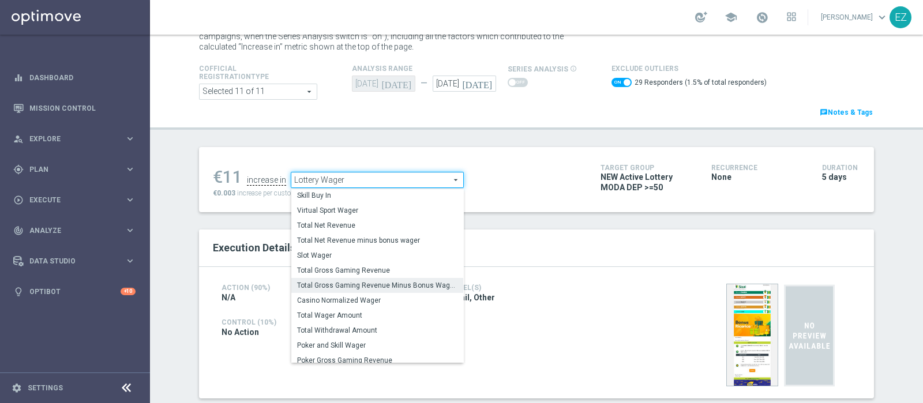
click at [360, 284] on span "Total Gross Gaming Revenue Minus Bonus Wagared" at bounding box center [377, 285] width 160 height 9
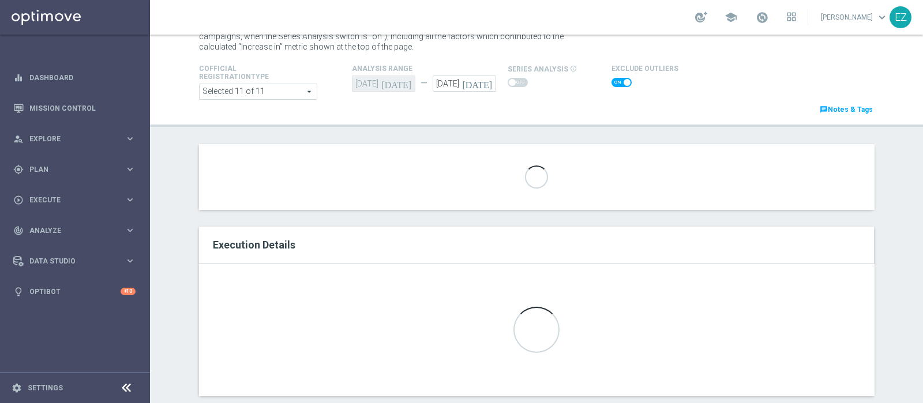
checkbox input "false"
type input "Total Gross Gaming Revenue Minus Bonus Wagared"
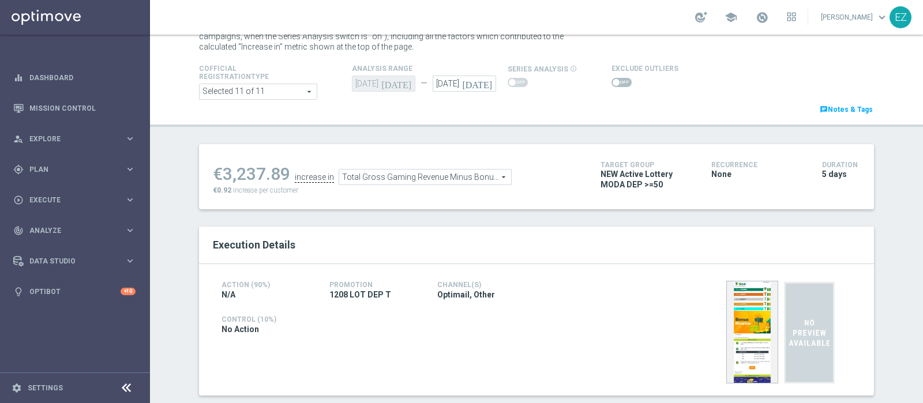
click at [613, 79] on span at bounding box center [616, 82] width 7 height 7
click at [611, 79] on input "checkbox" at bounding box center [621, 82] width 20 height 9
checkbox input "true"
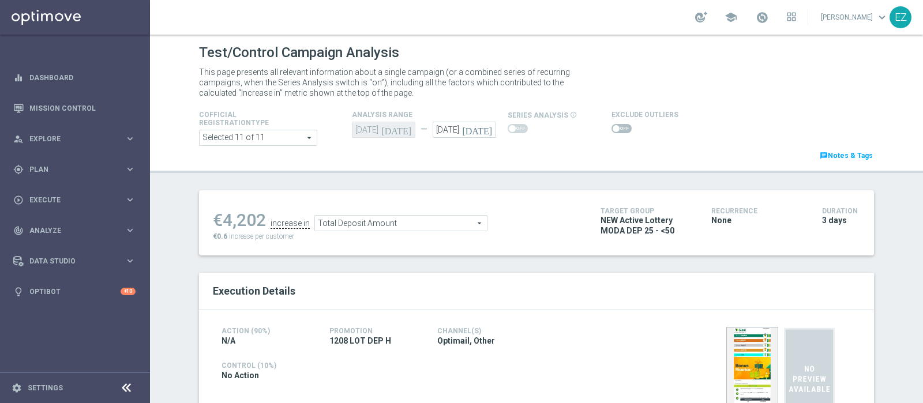
click at [617, 126] on span at bounding box center [621, 128] width 20 height 9
click at [617, 126] on input "checkbox" at bounding box center [621, 128] width 20 height 9
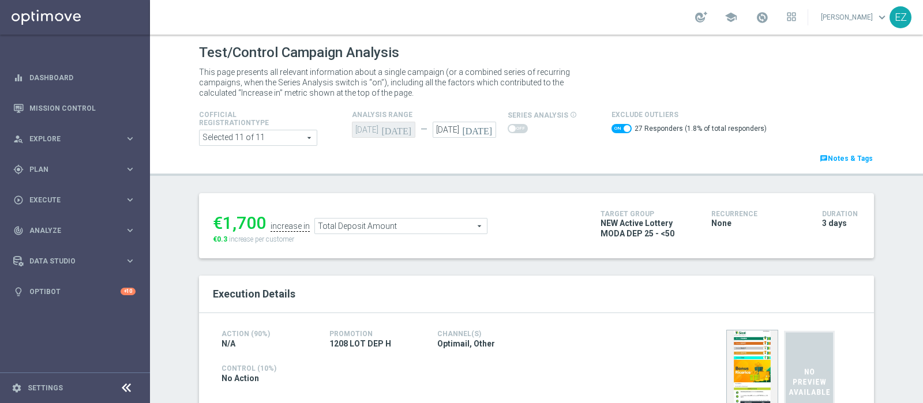
scroll to position [1, 0]
click at [461, 227] on span "Total Deposit Amount" at bounding box center [401, 225] width 172 height 15
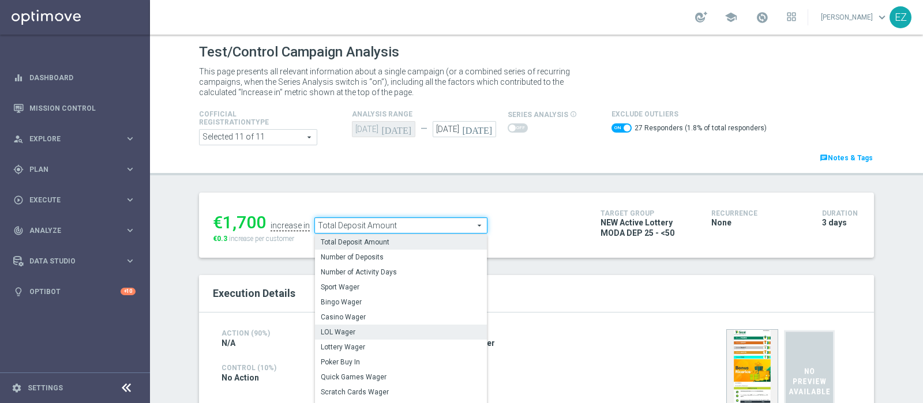
click at [370, 335] on span "LOL Wager" at bounding box center [401, 332] width 160 height 9
checkbox input "false"
type input "LOL Wager"
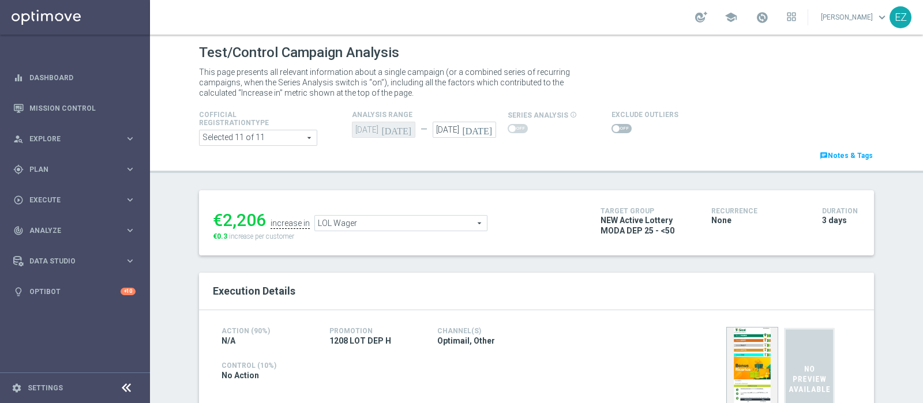
click at [613, 131] on span at bounding box center [616, 128] width 7 height 7
click at [611, 131] on input "checkbox" at bounding box center [621, 128] width 20 height 9
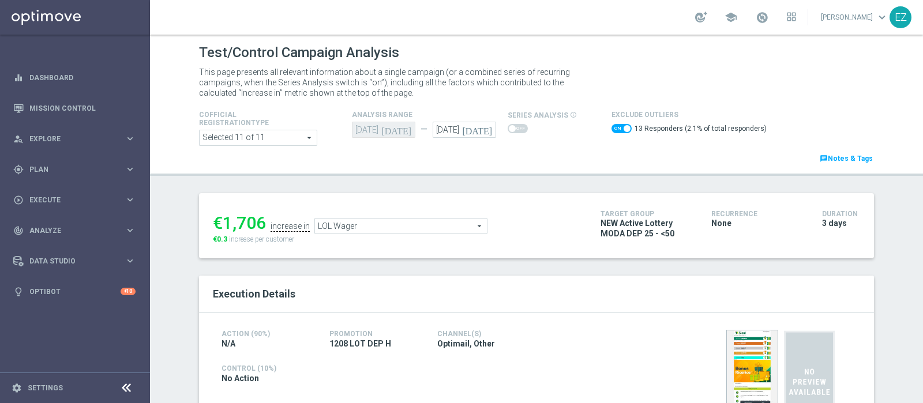
click at [478, 219] on span "LOL Wager" at bounding box center [401, 226] width 172 height 15
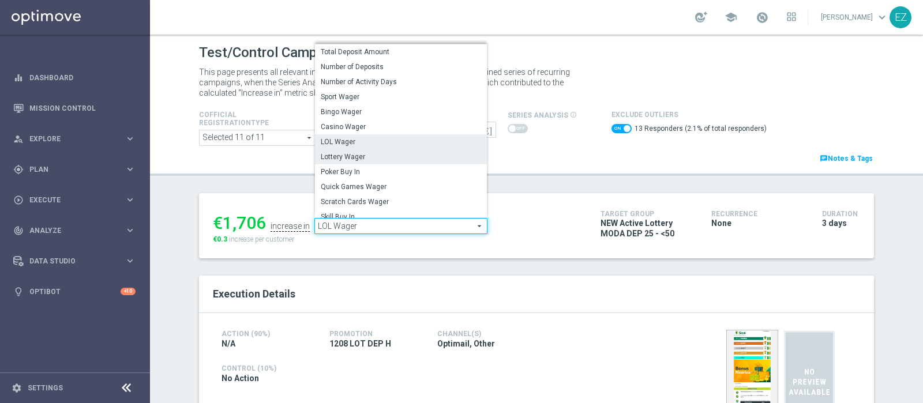
click at [376, 156] on span "Lottery Wager" at bounding box center [401, 156] width 160 height 9
checkbox input "false"
type input "Lottery Wager"
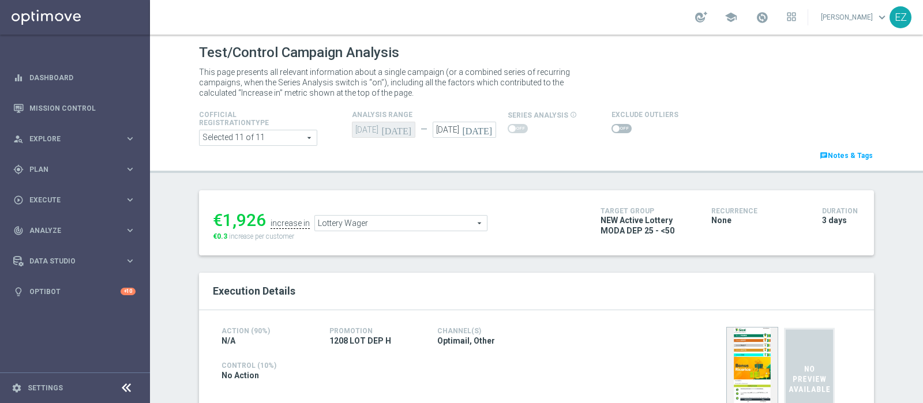
click at [611, 126] on span at bounding box center [621, 128] width 20 height 9
click at [611, 126] on input "checkbox" at bounding box center [621, 128] width 20 height 9
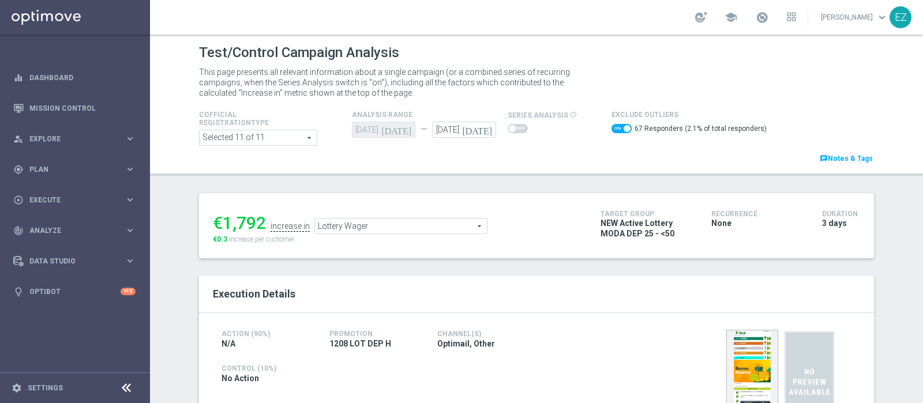
click at [467, 224] on span "Lottery Wager" at bounding box center [401, 226] width 172 height 15
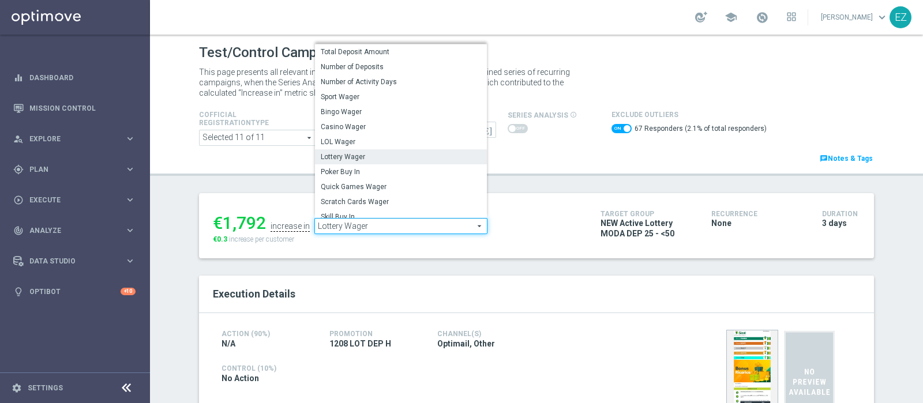
click at [378, 196] on label "Scratch Cards Wager" at bounding box center [401, 201] width 172 height 15
checkbox input "false"
type input "Scratch Cards Wager"
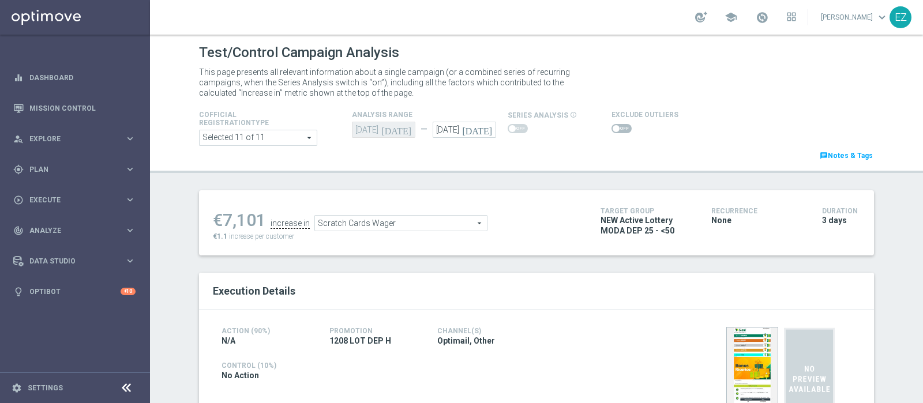
click at [611, 128] on span at bounding box center [621, 128] width 20 height 9
click at [611, 128] on input "checkbox" at bounding box center [621, 128] width 20 height 9
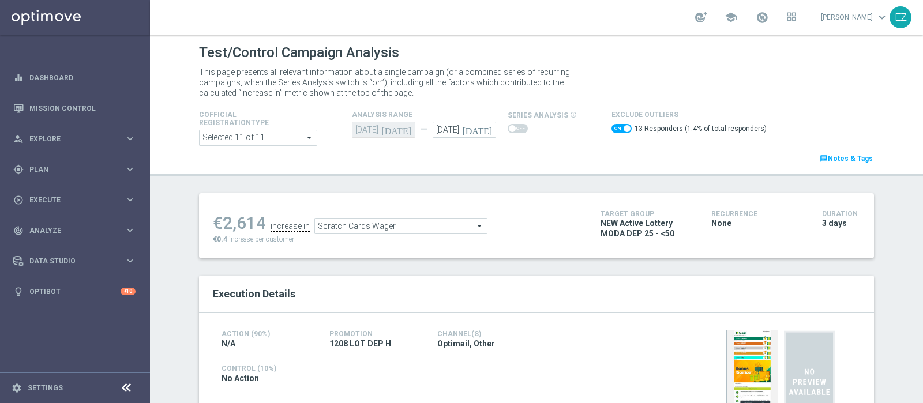
click at [426, 226] on span "Scratch Cards Wager" at bounding box center [401, 226] width 172 height 15
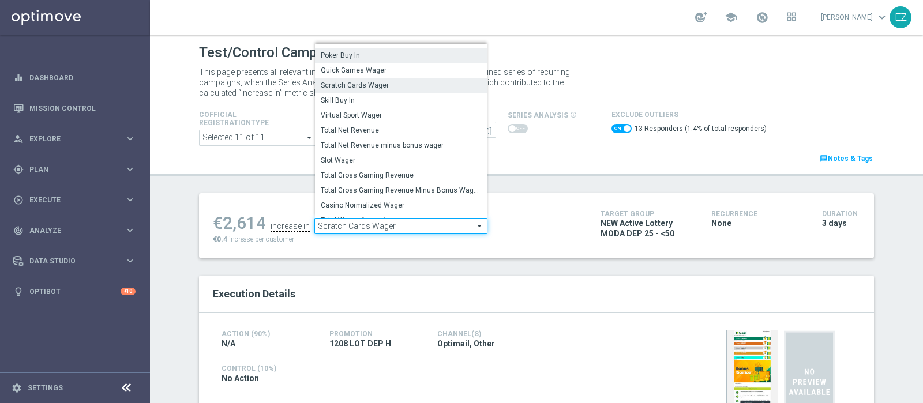
scroll to position [114, 0]
click at [386, 194] on label "Total Gross Gaming Revenue Minus Bonus Wagared" at bounding box center [401, 189] width 172 height 15
checkbox input "false"
type input "Total Gross Gaming Revenue Minus Bonus Wagared"
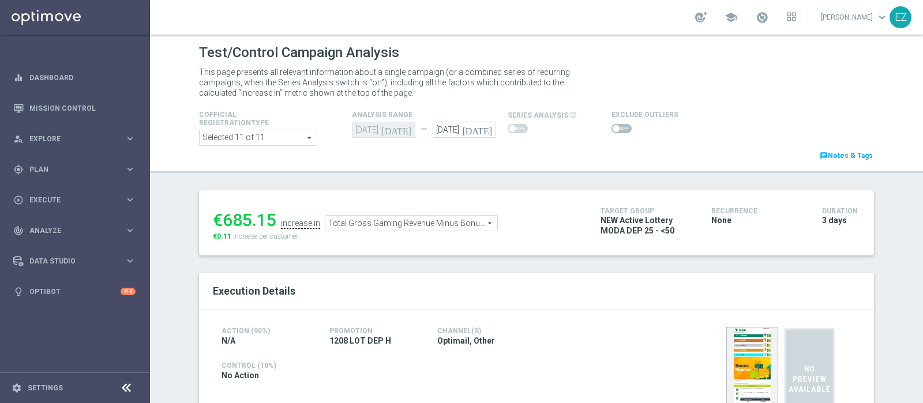
click at [611, 126] on label at bounding box center [621, 128] width 20 height 9
click at [613, 130] on span at bounding box center [616, 128] width 7 height 7
click at [611, 130] on input "checkbox" at bounding box center [621, 128] width 20 height 9
checkbox input "true"
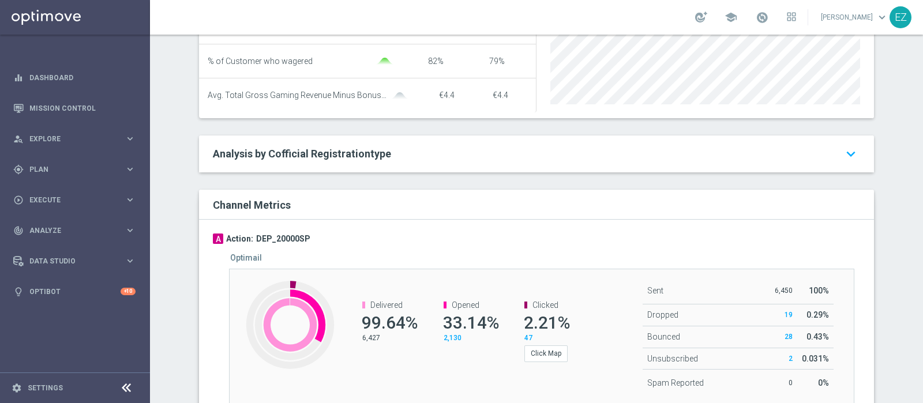
scroll to position [565, 0]
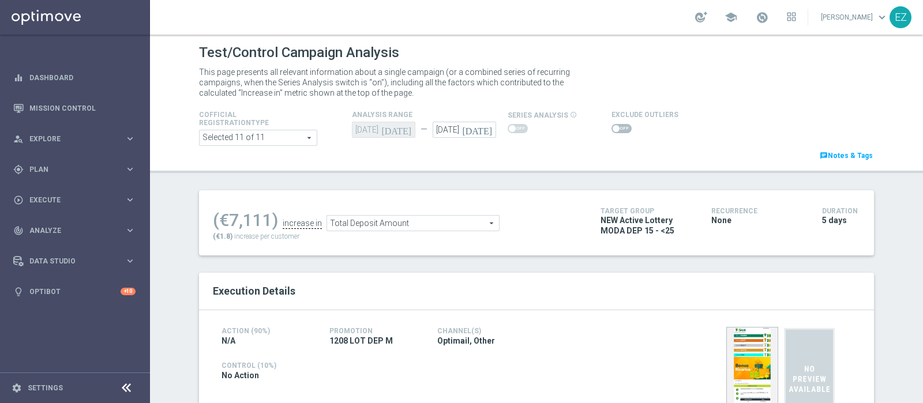
click at [613, 126] on span at bounding box center [616, 128] width 7 height 7
click at [611, 126] on input "checkbox" at bounding box center [621, 128] width 20 height 9
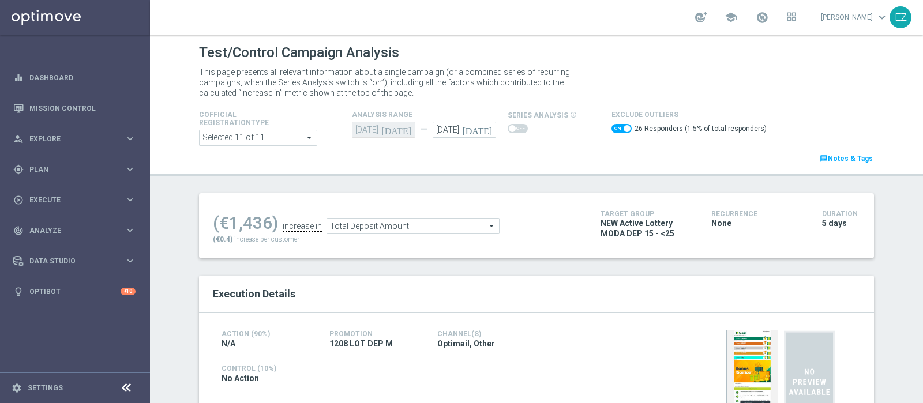
click at [438, 229] on span "Total Deposit Amount" at bounding box center [413, 226] width 172 height 15
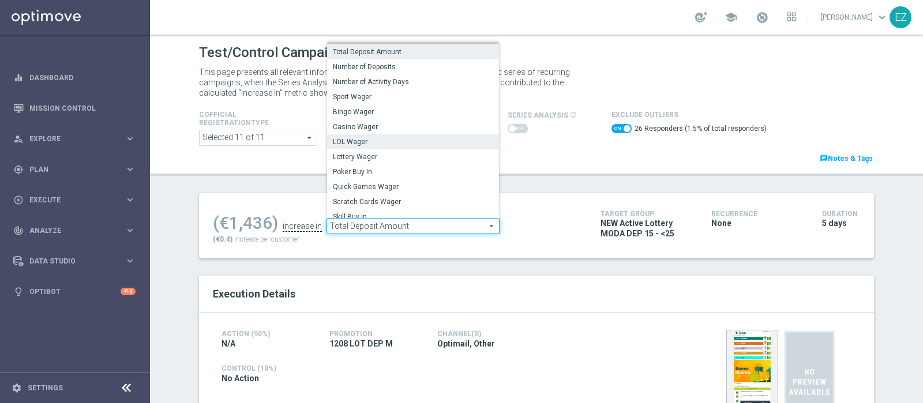
click at [386, 140] on span "LOL Wager" at bounding box center [413, 141] width 160 height 9
checkbox input "false"
type input "LOL Wager"
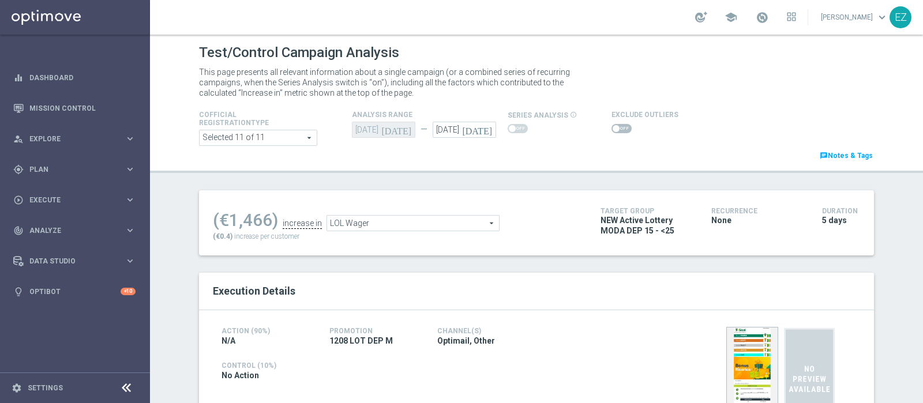
click at [611, 127] on span at bounding box center [621, 128] width 20 height 9
click at [611, 127] on input "checkbox" at bounding box center [621, 128] width 20 height 9
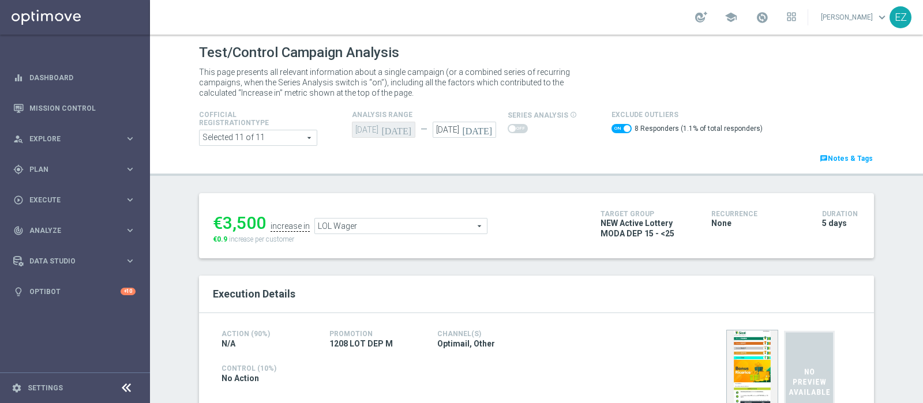
click at [400, 227] on span "LOL Wager" at bounding box center [401, 226] width 172 height 15
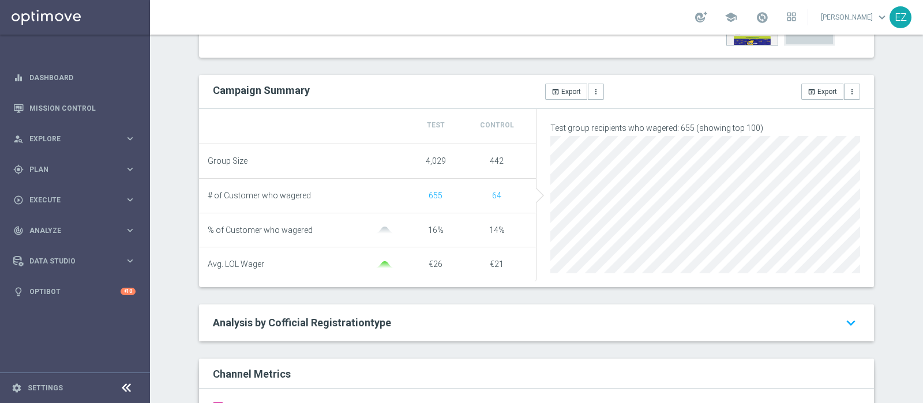
scroll to position [7, 0]
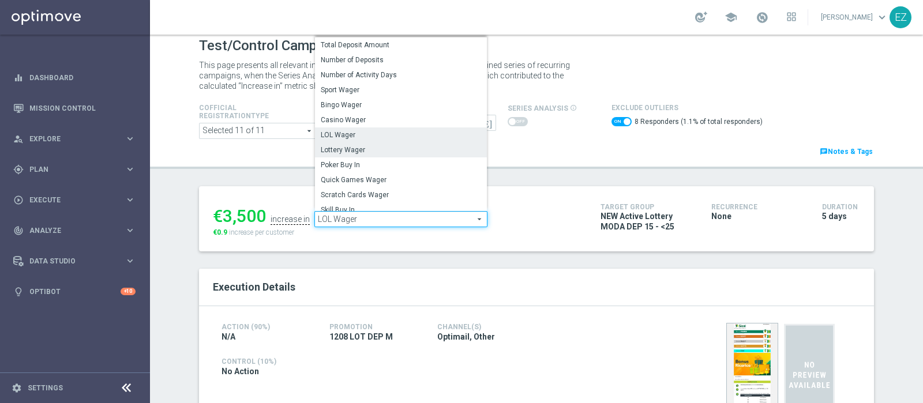
click at [365, 150] on span "Lottery Wager" at bounding box center [401, 149] width 160 height 9
checkbox input "false"
type input "Lottery Wager"
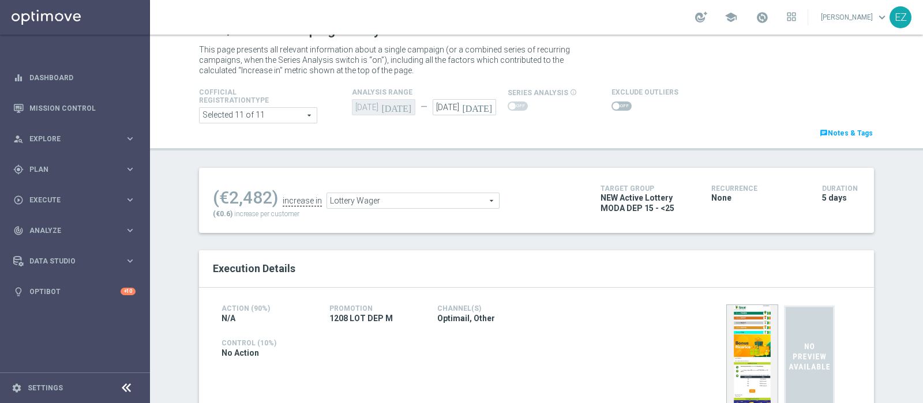
scroll to position [2, 0]
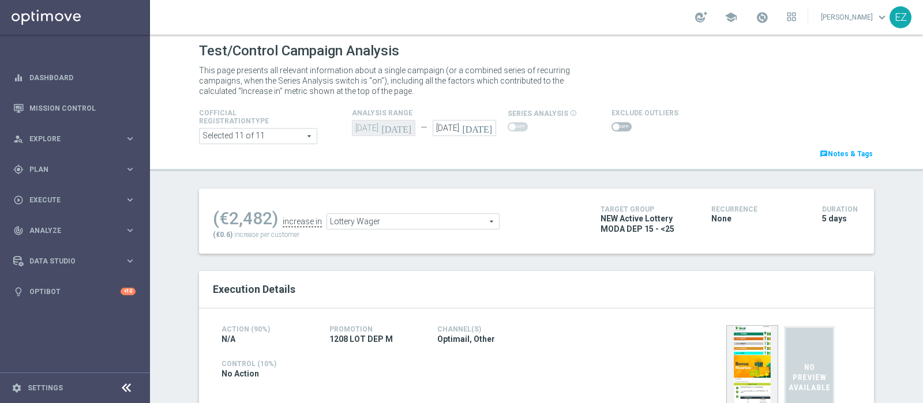
click at [613, 126] on span at bounding box center [621, 126] width 20 height 9
click at [613, 126] on input "checkbox" at bounding box center [621, 126] width 20 height 9
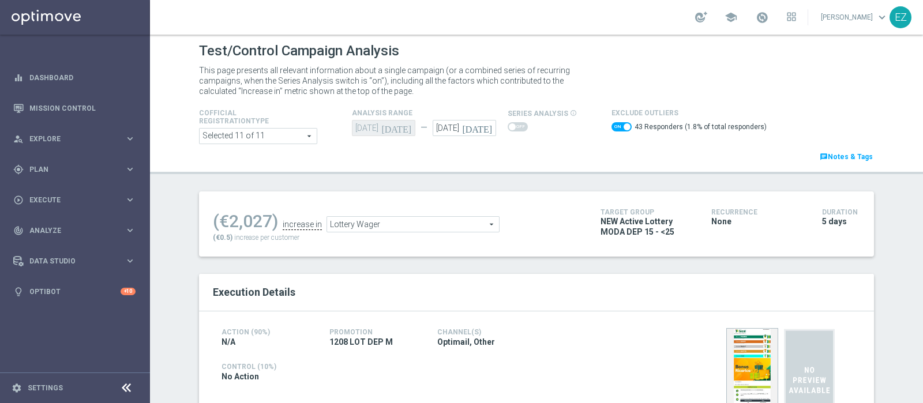
click at [444, 223] on span "Lottery Wager" at bounding box center [413, 224] width 172 height 15
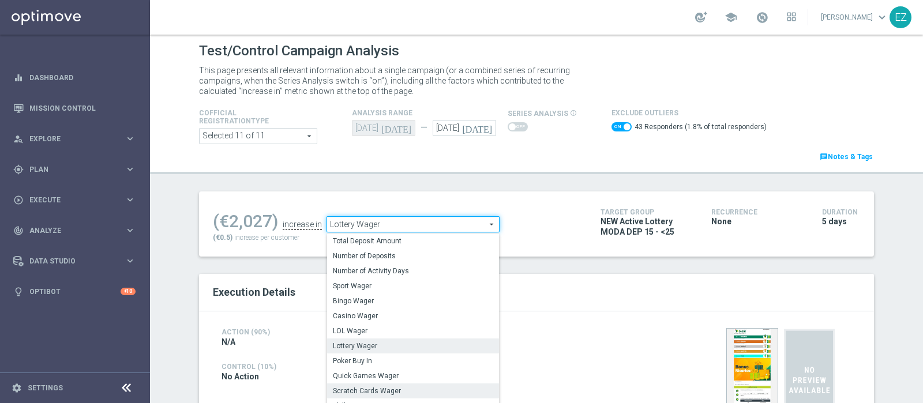
click at [378, 388] on span "Scratch Cards Wager" at bounding box center [413, 390] width 160 height 9
checkbox input "false"
type input "Scratch Cards Wager"
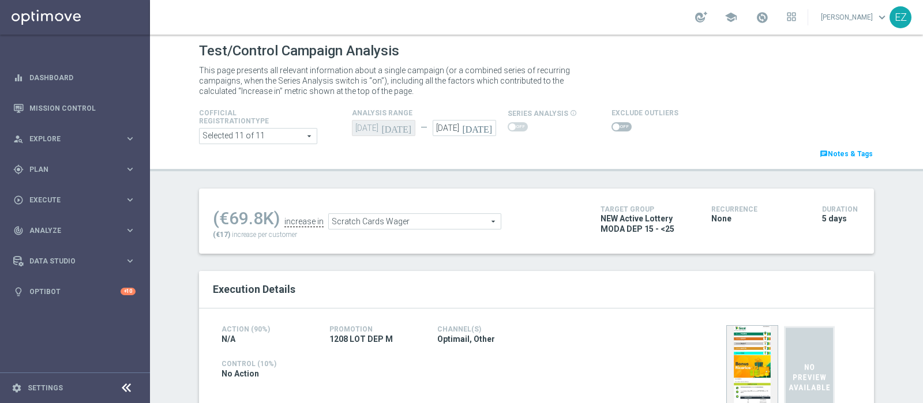
click at [614, 123] on span at bounding box center [621, 126] width 20 height 9
click at [614, 123] on input "checkbox" at bounding box center [621, 126] width 20 height 9
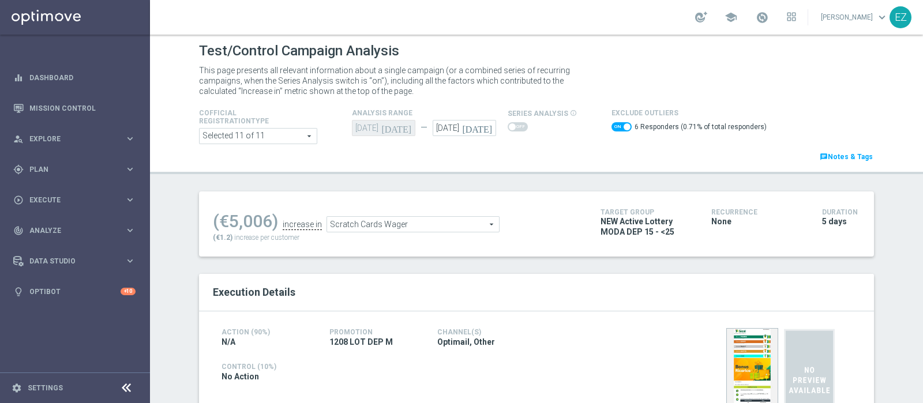
click at [478, 226] on span "Scratch Cards Wager" at bounding box center [413, 224] width 172 height 15
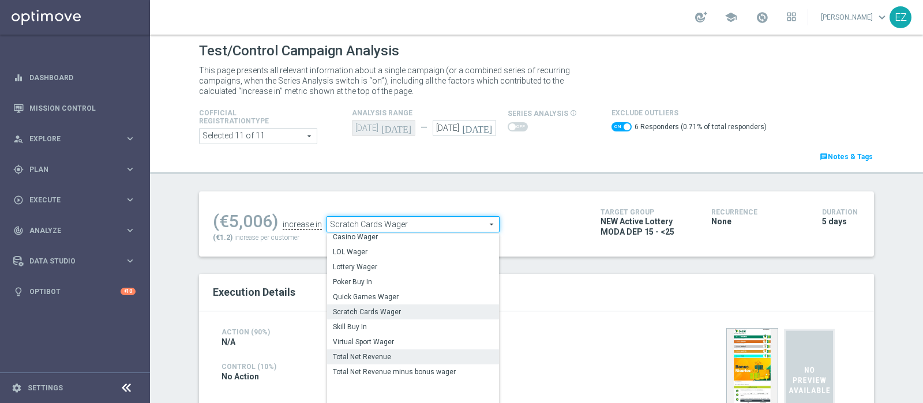
scroll to position [93, 0]
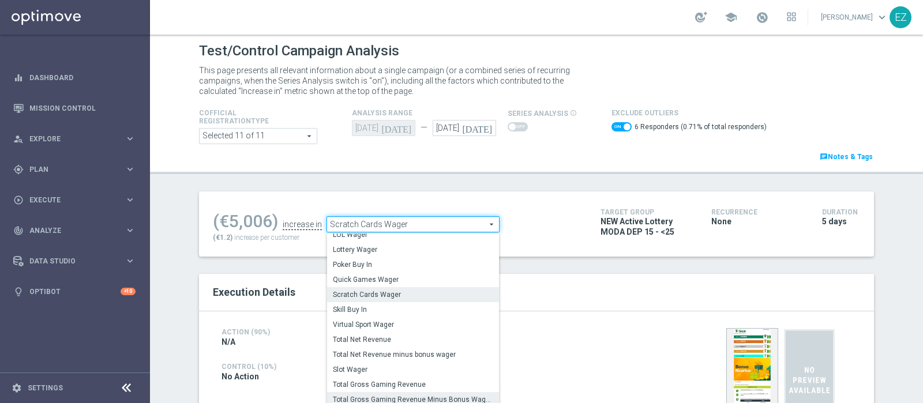
click at [386, 399] on span "Total Gross Gaming Revenue Minus Bonus Wagared" at bounding box center [413, 399] width 160 height 9
checkbox input "false"
type input "Total Gross Gaming Revenue Minus Bonus Wagared"
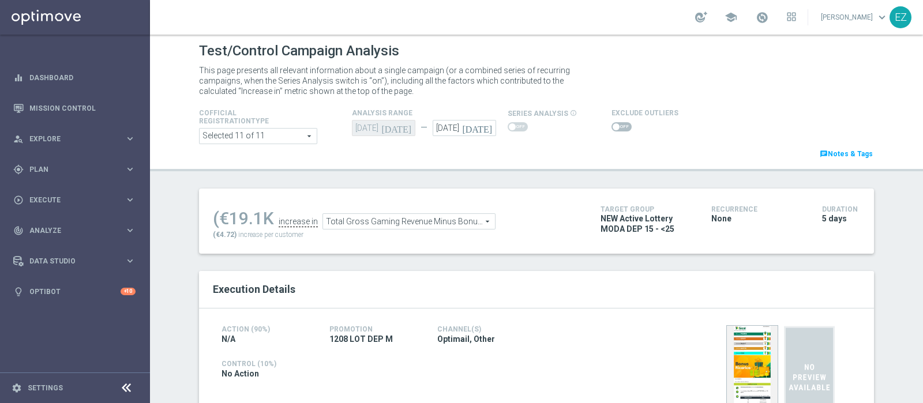
click at [611, 126] on span at bounding box center [621, 126] width 20 height 9
click at [611, 126] on input "checkbox" at bounding box center [621, 126] width 20 height 9
checkbox input "true"
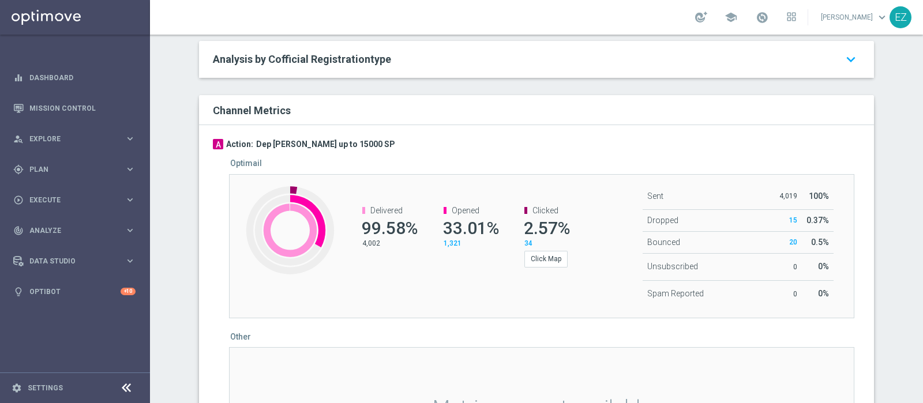
scroll to position [320, 0]
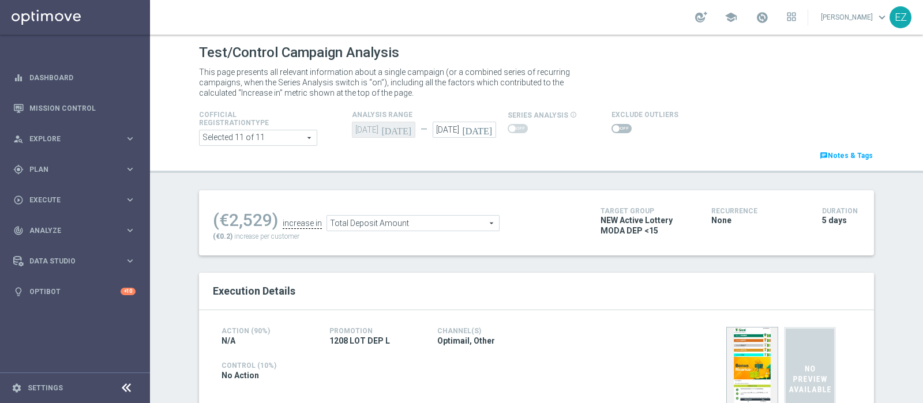
click at [617, 128] on span at bounding box center [621, 128] width 20 height 9
click at [617, 128] on input "checkbox" at bounding box center [621, 128] width 20 height 9
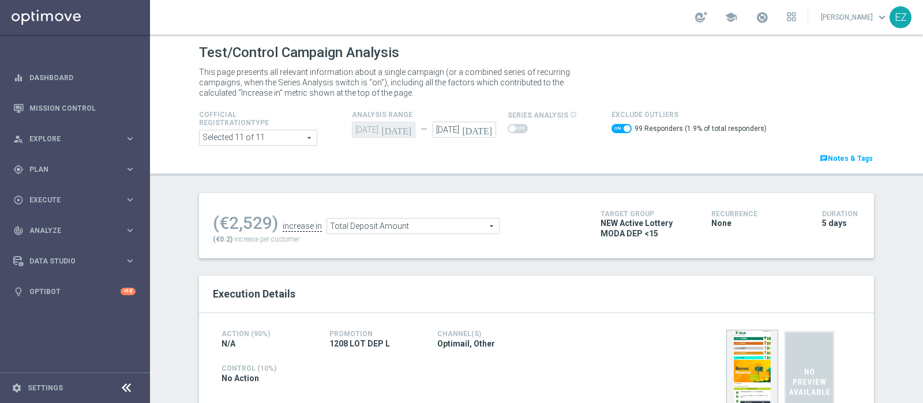
scroll to position [623, 0]
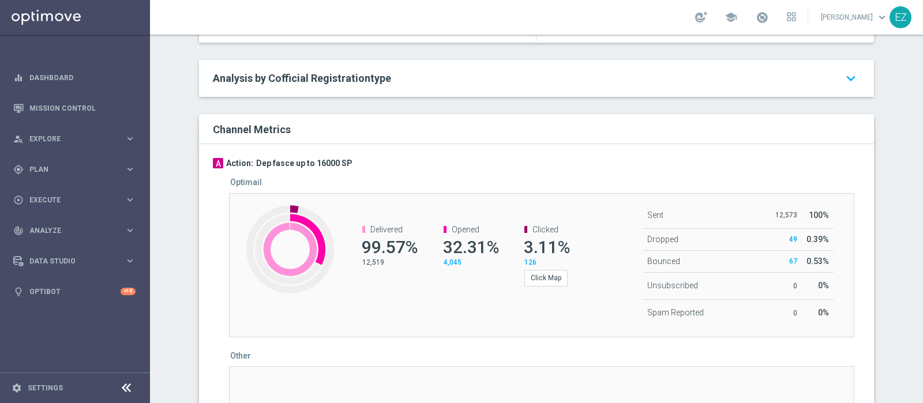
checkbox input "false"
type input "LOL Wager"
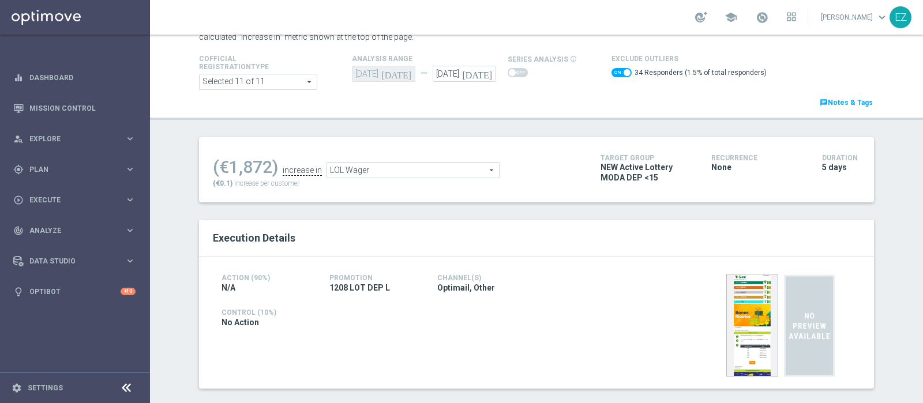
click at [399, 174] on span "LOL Wager" at bounding box center [413, 170] width 172 height 15
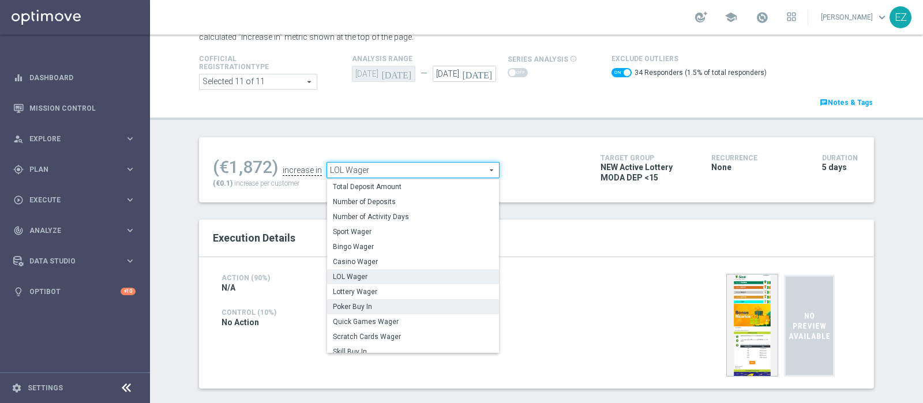
click at [393, 300] on label "Poker Buy In" at bounding box center [413, 306] width 172 height 15
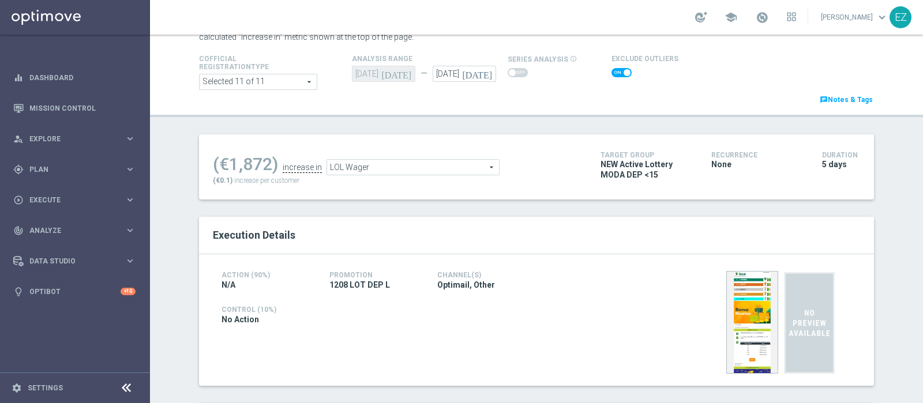
checkbox input "false"
click at [434, 165] on span "Poker Buy In" at bounding box center [382, 167] width 172 height 15
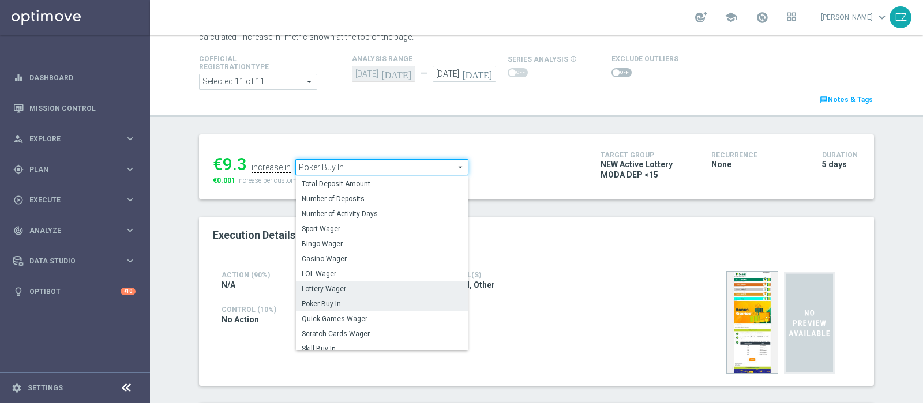
click at [370, 283] on label "Lottery Wager" at bounding box center [382, 288] width 172 height 15
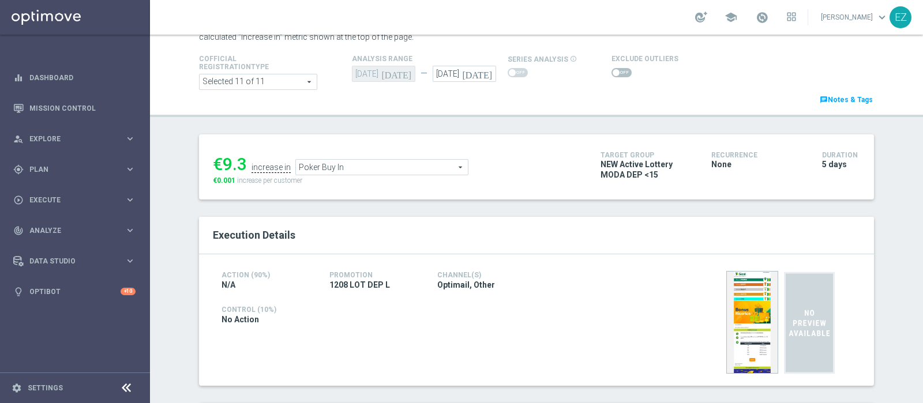
type input "Lottery Wager"
click at [613, 76] on span at bounding box center [616, 72] width 7 height 7
click at [611, 77] on input "checkbox" at bounding box center [621, 72] width 20 height 9
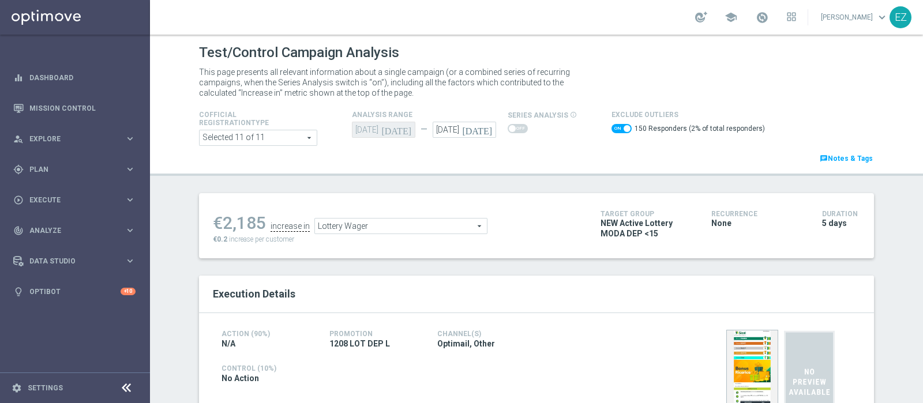
click at [445, 223] on span "Lottery Wager" at bounding box center [401, 226] width 172 height 15
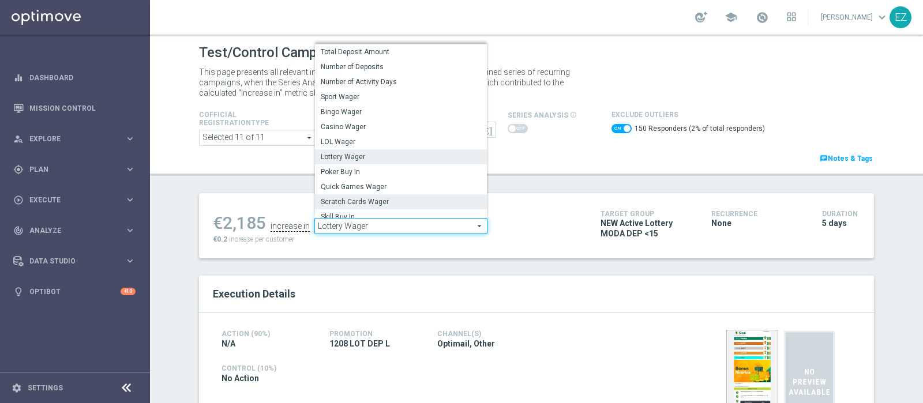
click at [384, 200] on span "Scratch Cards Wager" at bounding box center [401, 201] width 160 height 9
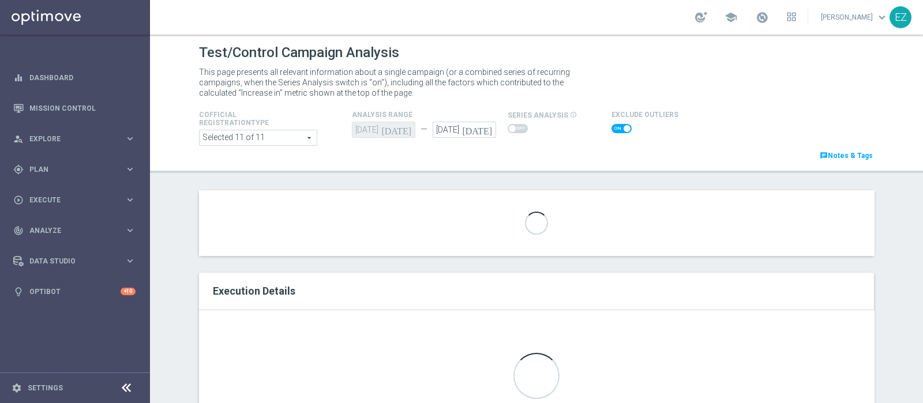
checkbox input "false"
type input "Scratch Cards Wager"
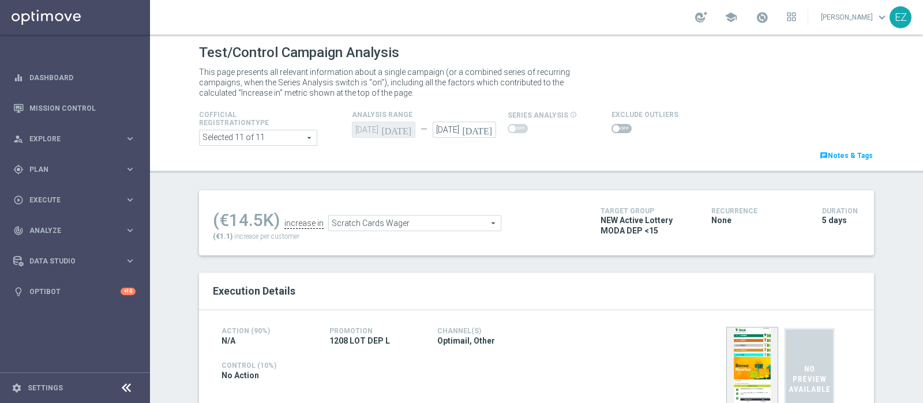
click at [613, 129] on span at bounding box center [616, 128] width 7 height 7
click at [611, 129] on input "checkbox" at bounding box center [621, 128] width 20 height 9
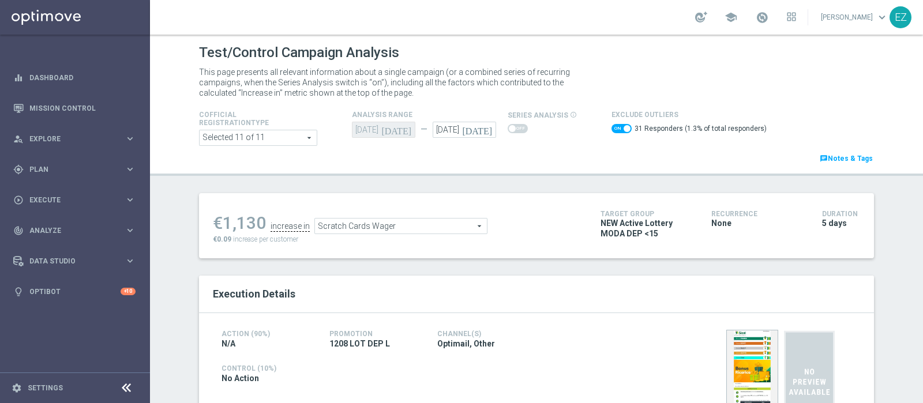
click at [461, 228] on span "Scratch Cards Wager" at bounding box center [401, 226] width 172 height 15
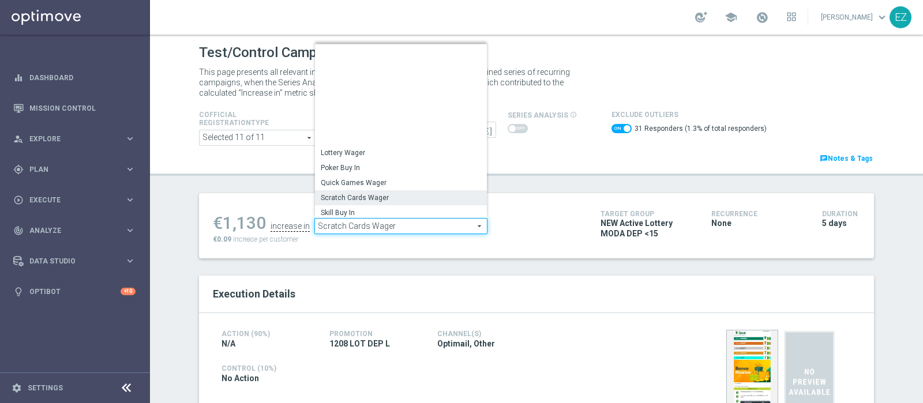
scroll to position [165, 0]
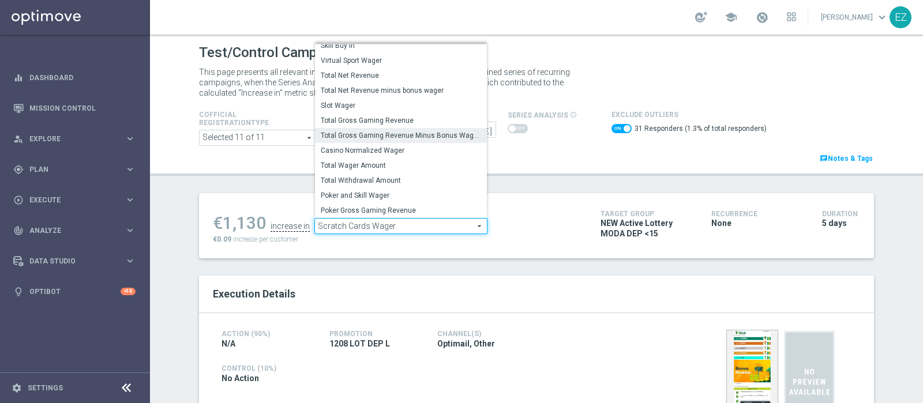
click at [411, 132] on span "Total Gross Gaming Revenue Minus Bonus Wagared" at bounding box center [401, 135] width 160 height 9
checkbox input "false"
type input "Total Gross Gaming Revenue Minus Bonus Wagared"
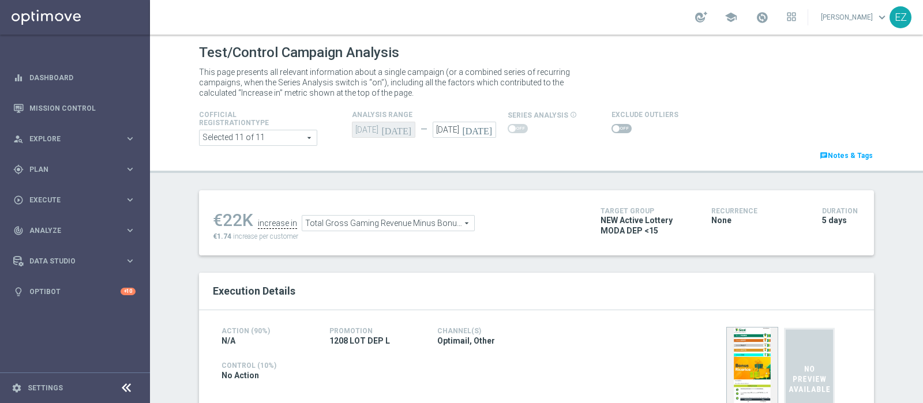
click at [613, 125] on span at bounding box center [616, 128] width 7 height 7
click at [611, 125] on input "checkbox" at bounding box center [621, 128] width 20 height 9
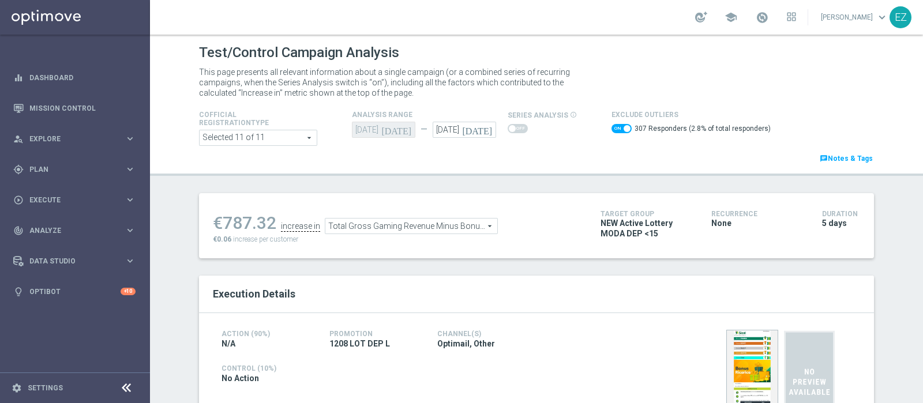
click at [453, 228] on span "Total Gross Gaming Revenue Minus Bonus Wagared" at bounding box center [411, 226] width 172 height 15
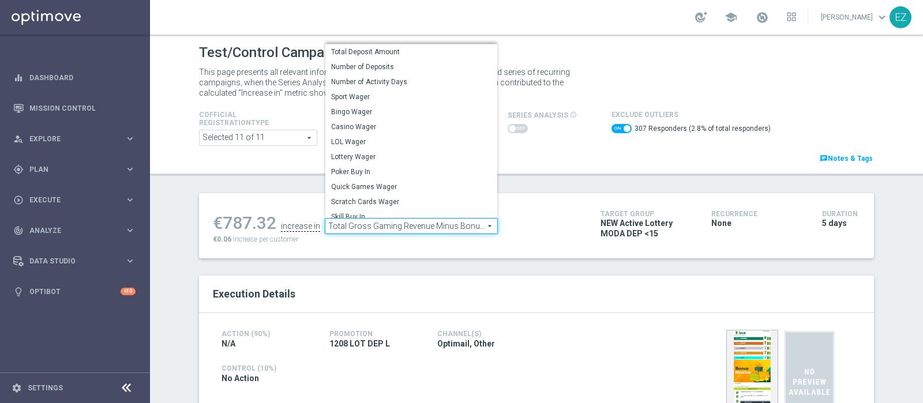
click at [453, 228] on span "Total Gross Gaming Revenue Minus Bonus Wagared" at bounding box center [411, 226] width 172 height 15
checkbox input "false"
